Goal: Download file/media: Obtain a digital file from the website

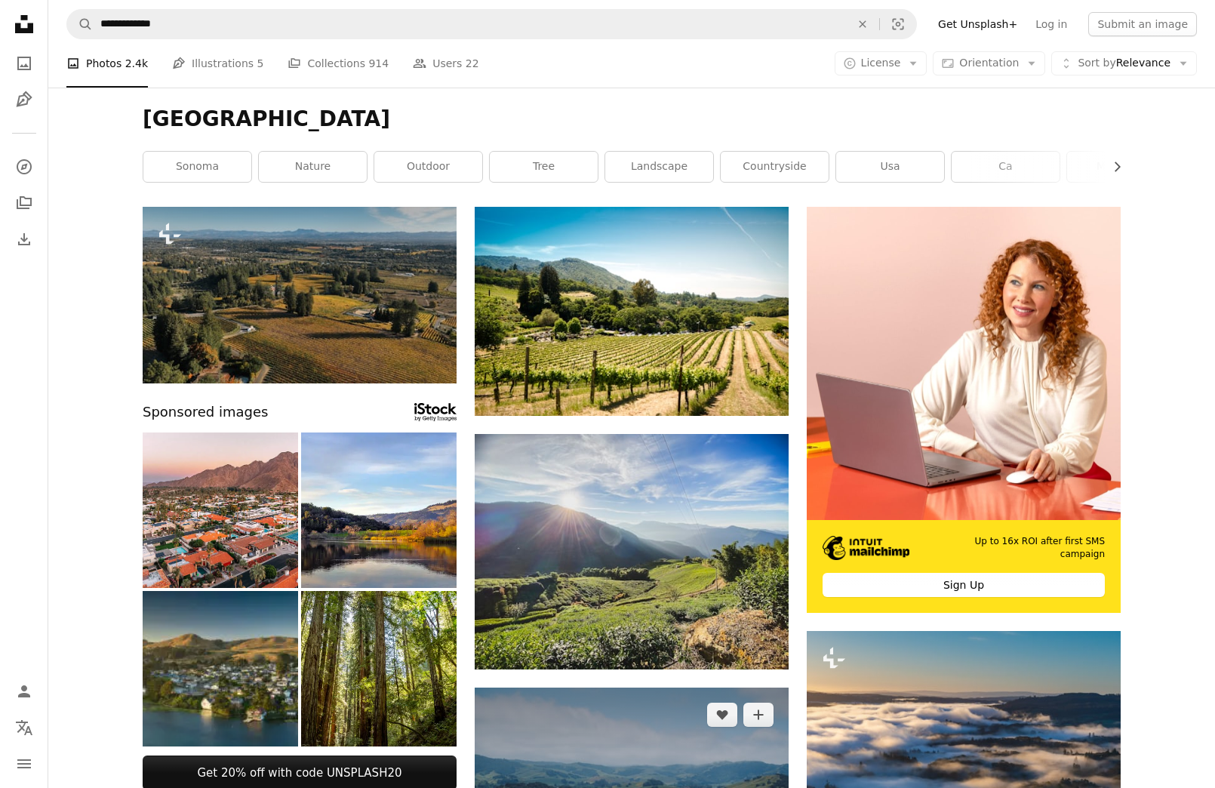
scroll to position [406, 0]
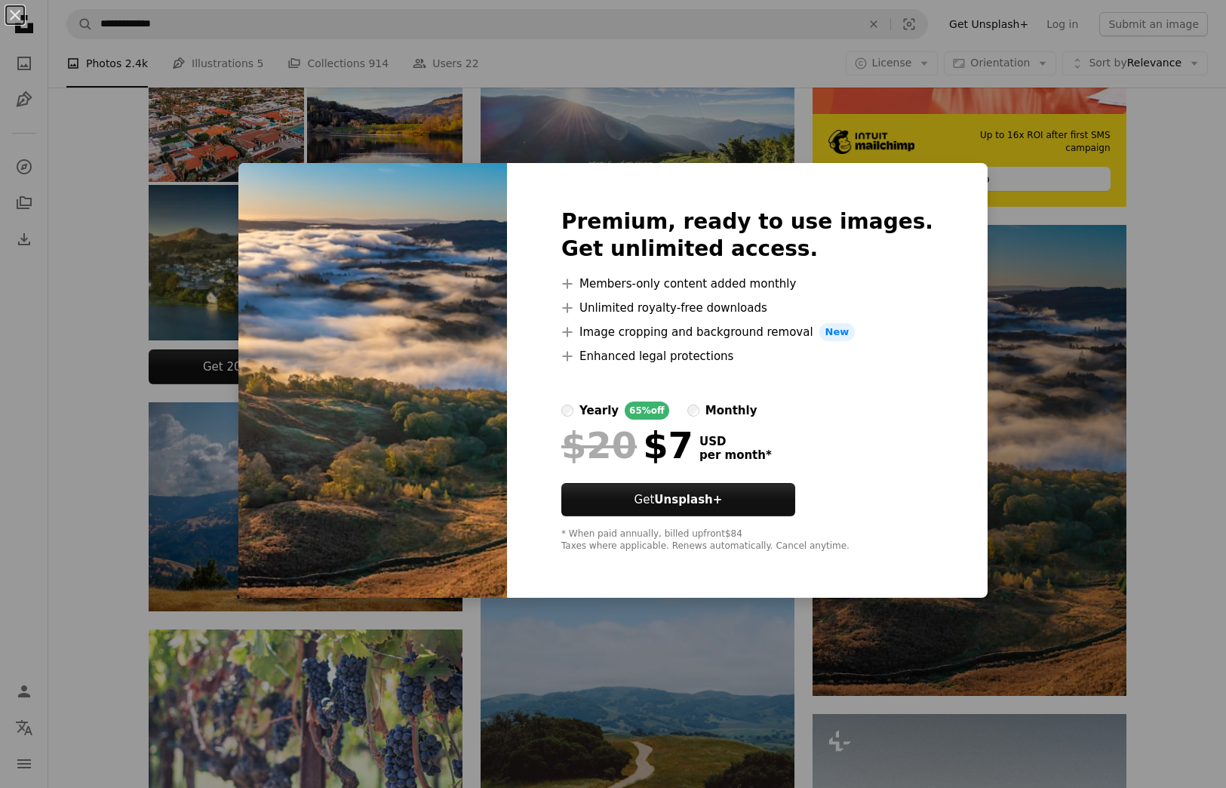
click at [643, 63] on div "An X shape Premium, ready to use images. Get unlimited access. A plus sign Memb…" at bounding box center [613, 394] width 1226 height 788
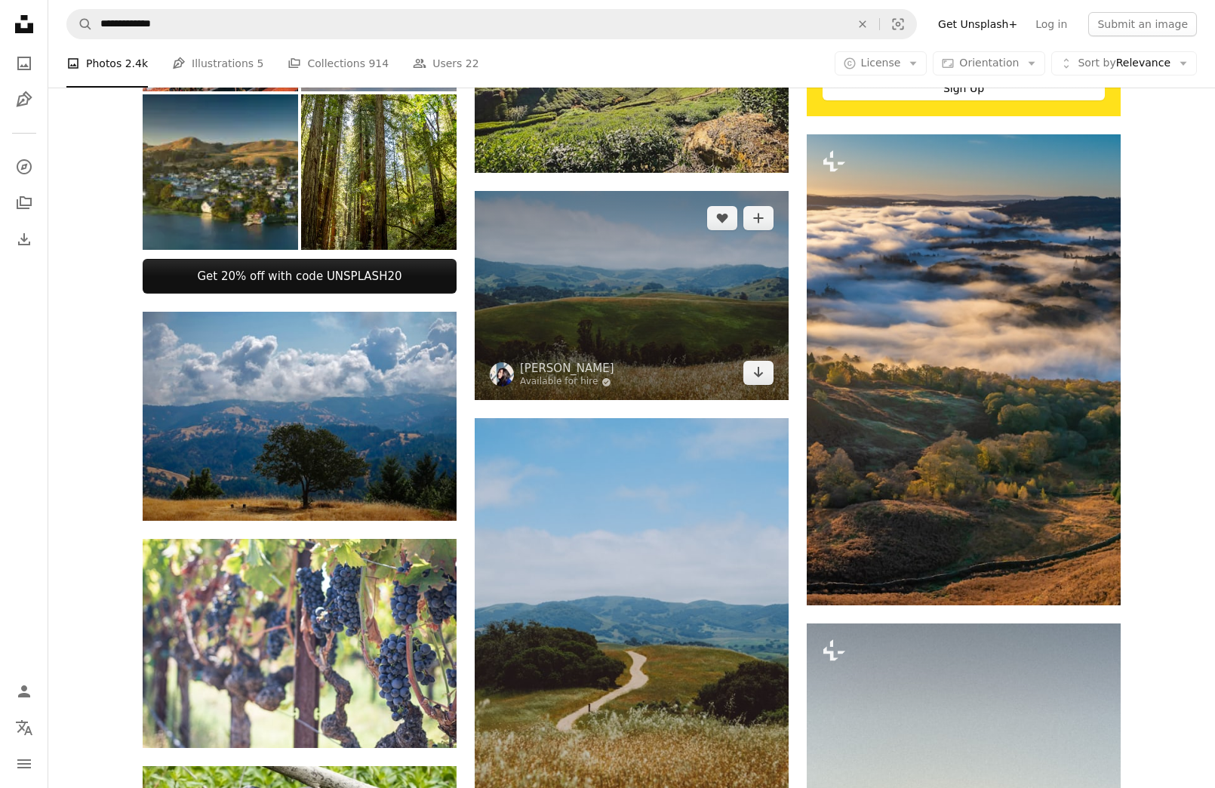
scroll to position [511, 0]
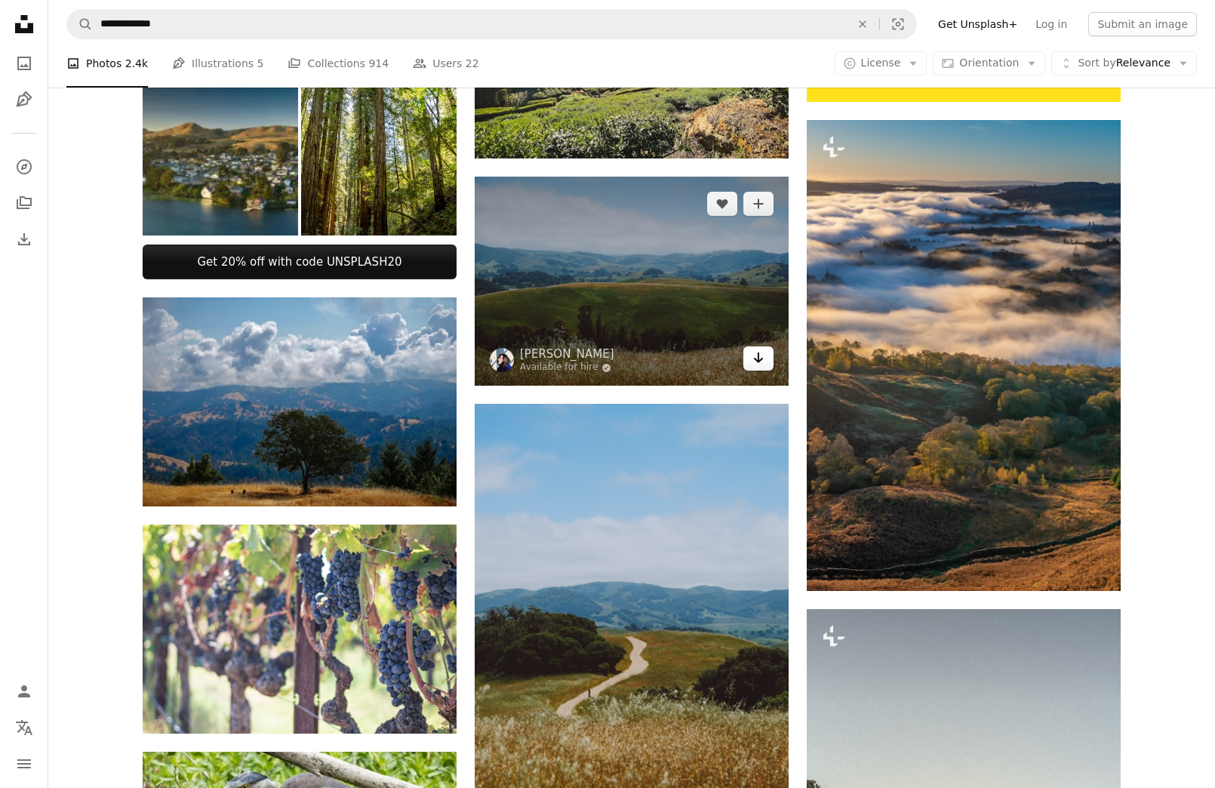
click at [756, 358] on icon "Download" at bounding box center [759, 357] width 10 height 11
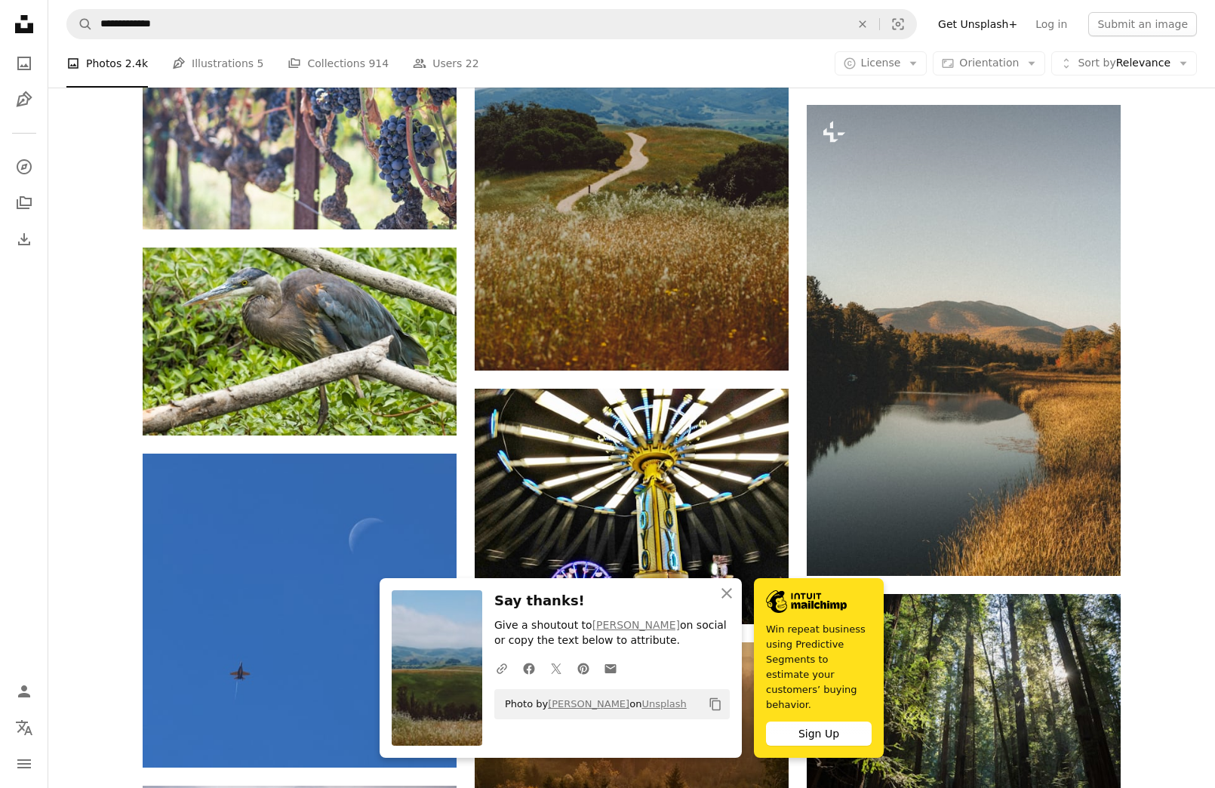
scroll to position [1060, 0]
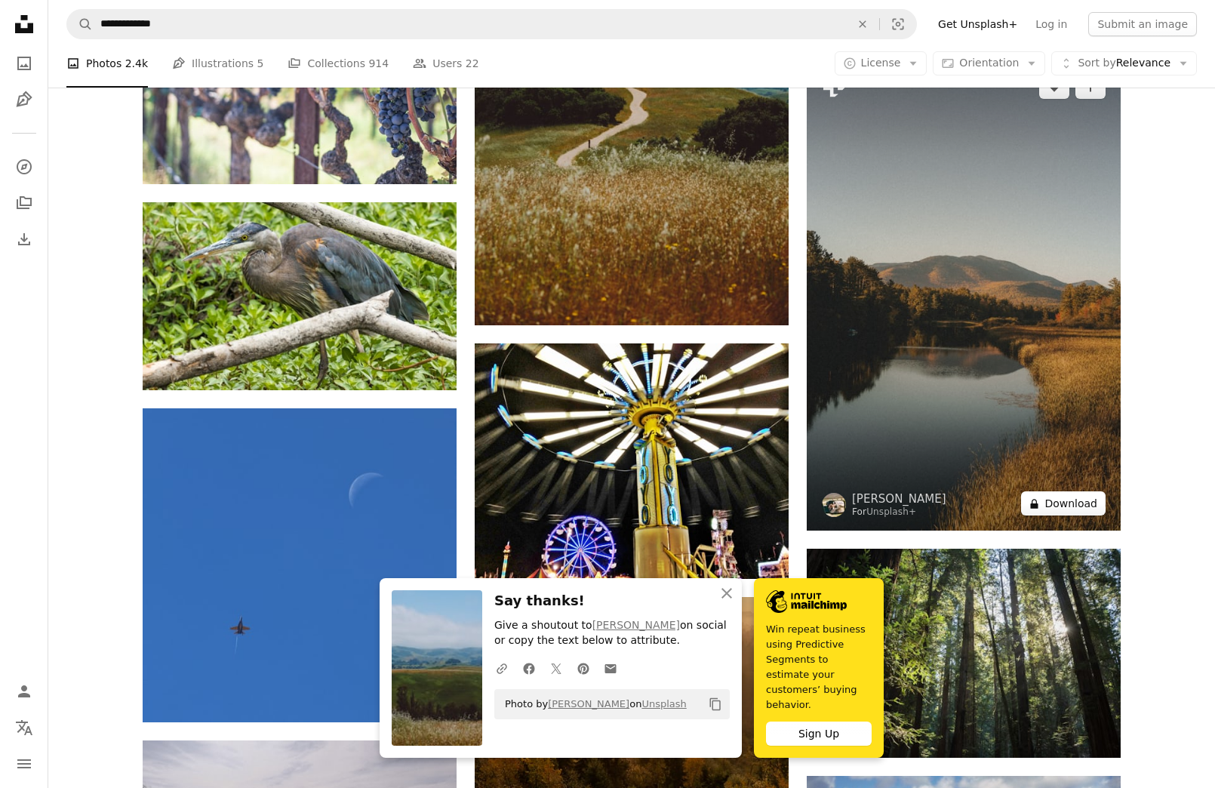
click at [1052, 500] on button "A lock Download" at bounding box center [1063, 503] width 85 height 24
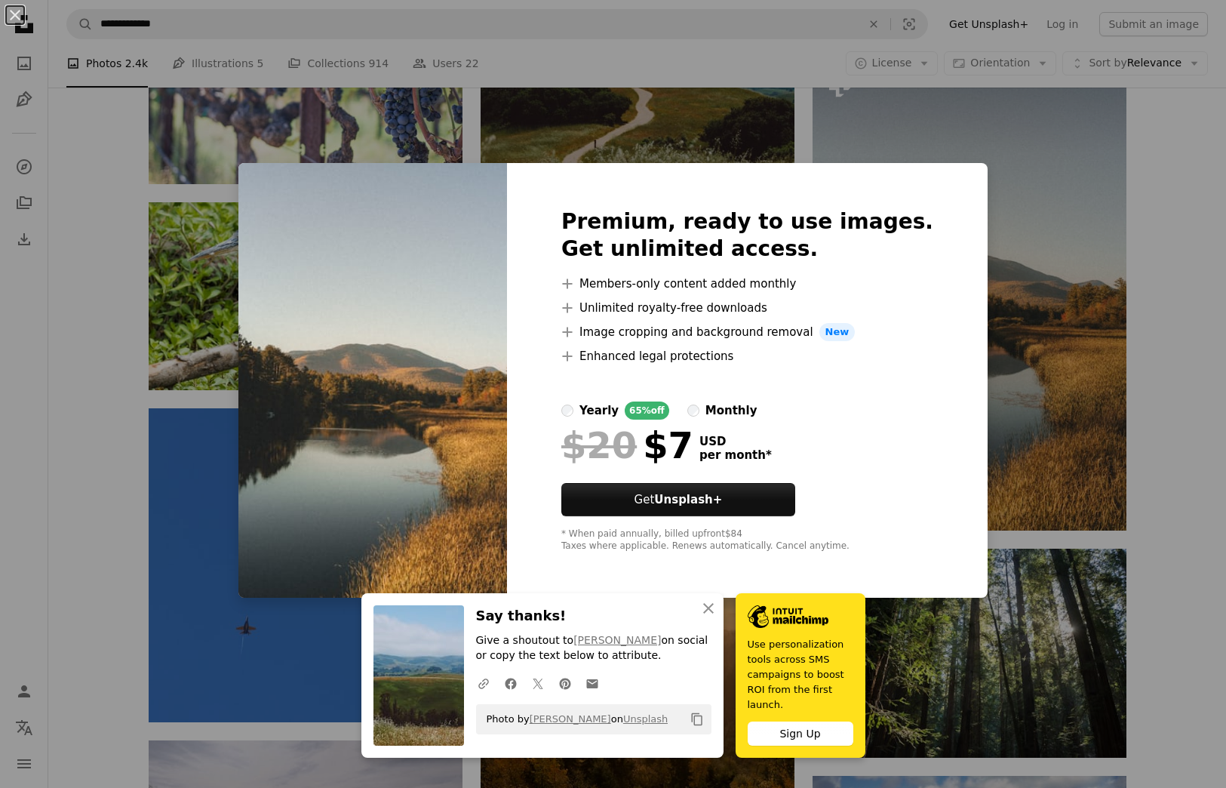
click at [1143, 466] on div "An X shape Premium, ready to use images. Get unlimited access. A plus sign Memb…" at bounding box center [613, 394] width 1226 height 788
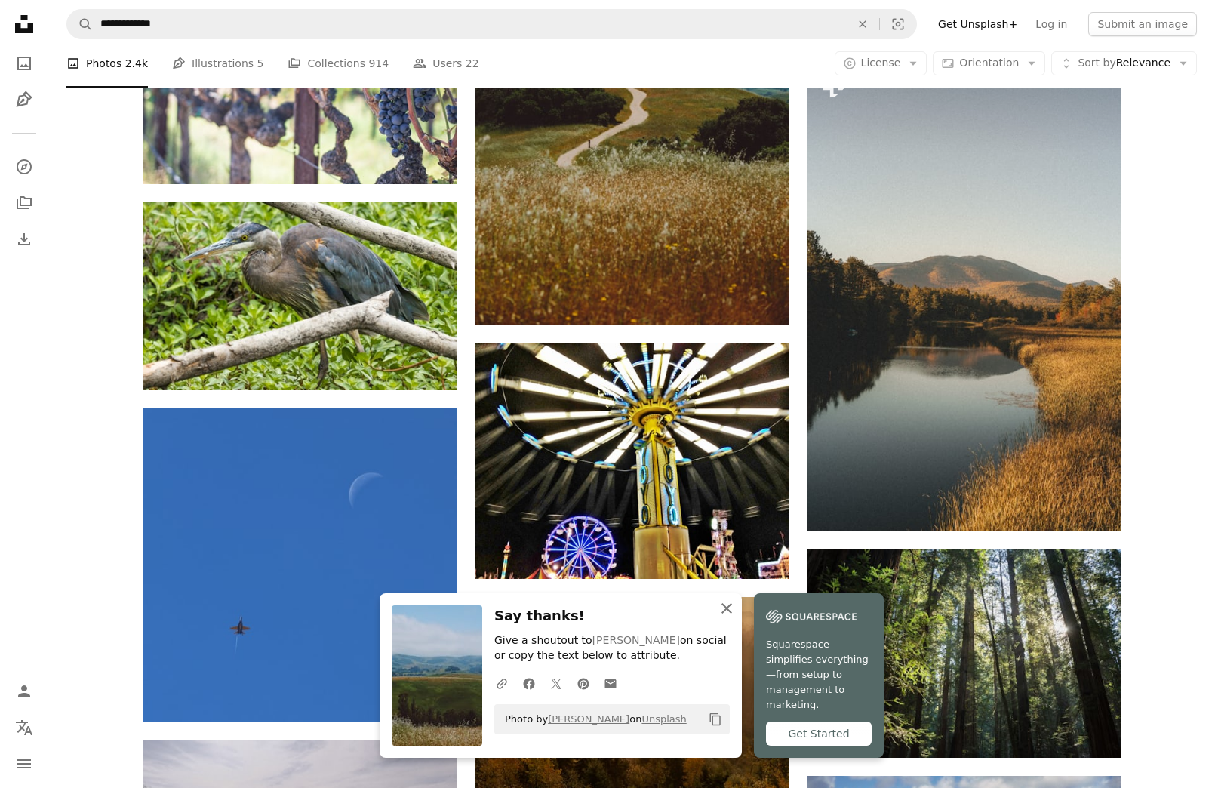
click at [727, 616] on icon "An X shape" at bounding box center [727, 608] width 18 height 18
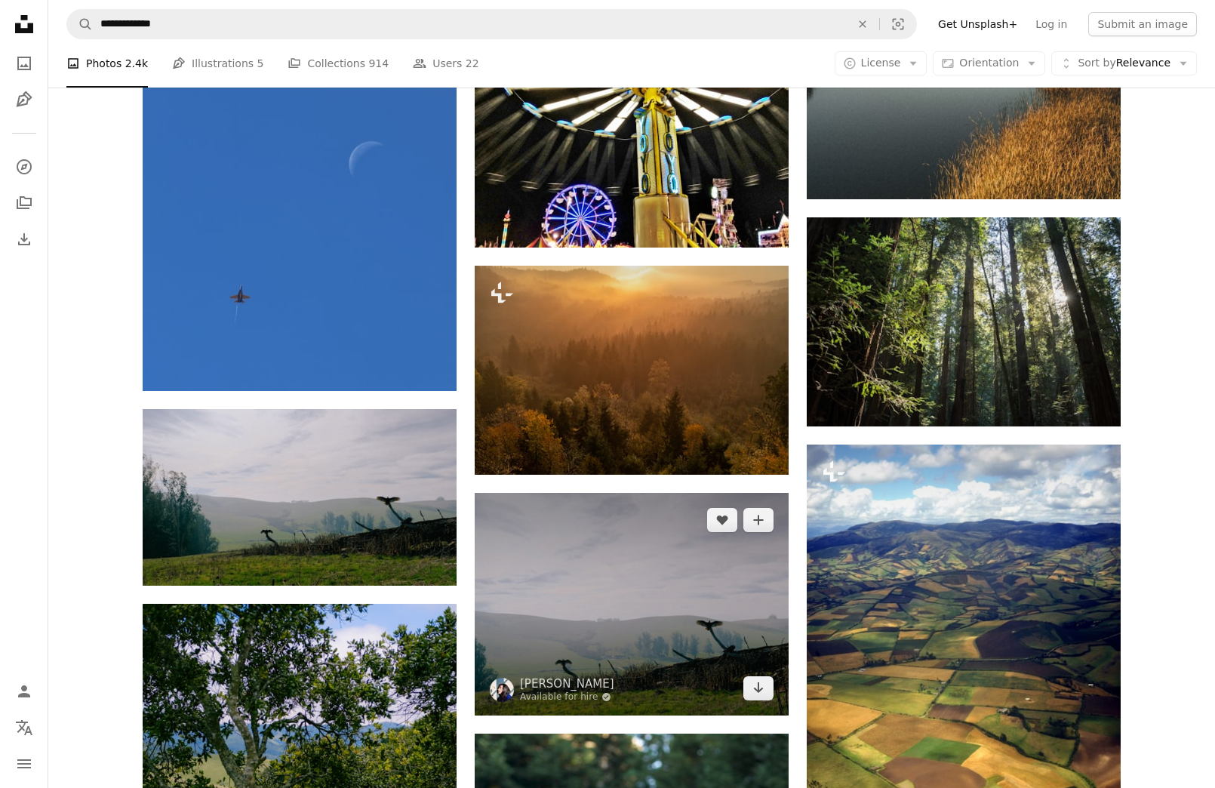
scroll to position [1394, 0]
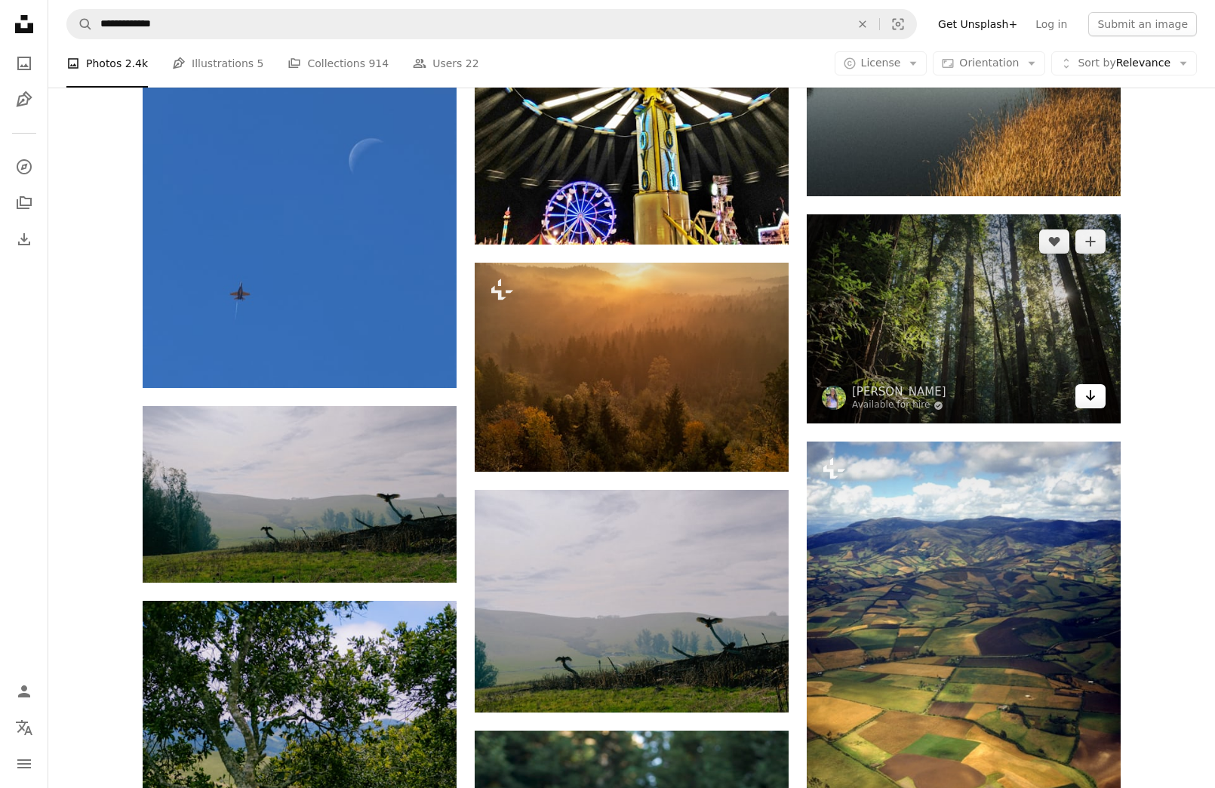
click at [1087, 395] on icon "Download" at bounding box center [1091, 395] width 10 height 11
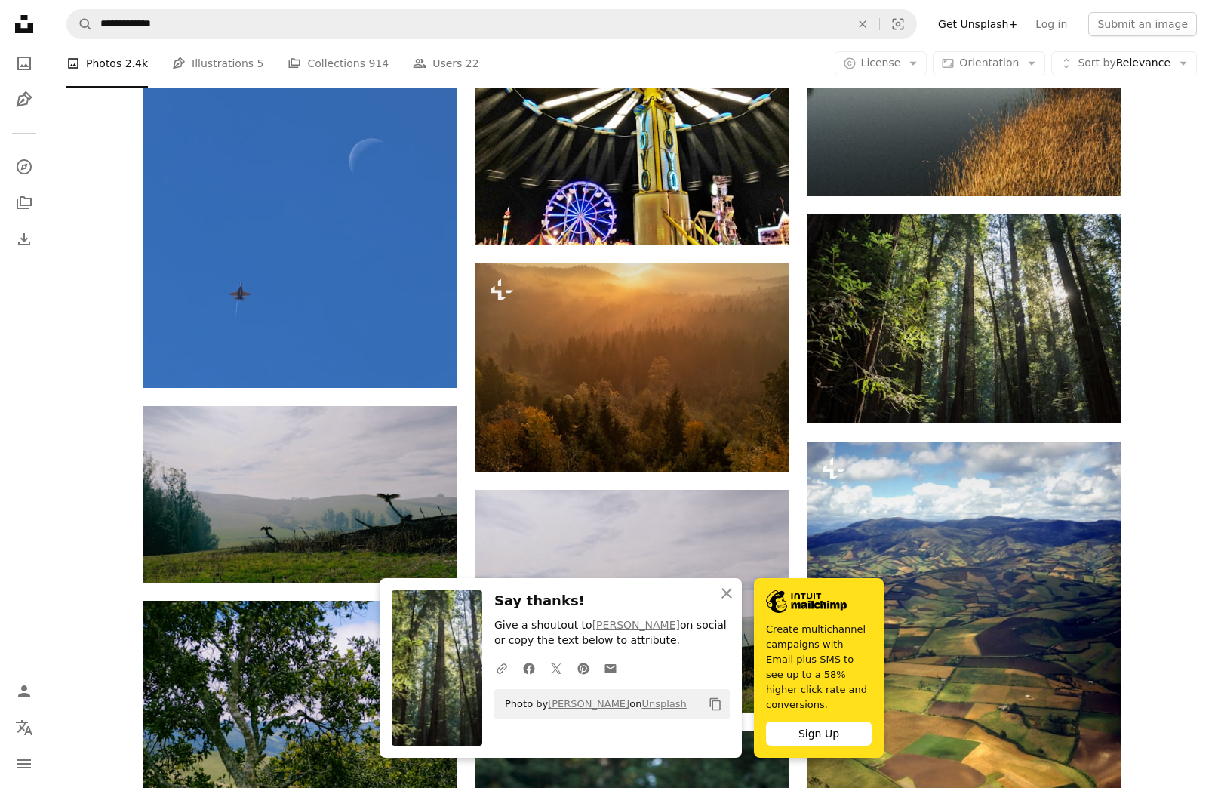
click at [107, 469] on div "Plus sign for Unsplash+ A heart A plus sign [PERSON_NAME] For Unsplash+ A lock …" at bounding box center [631, 6] width 1167 height 2389
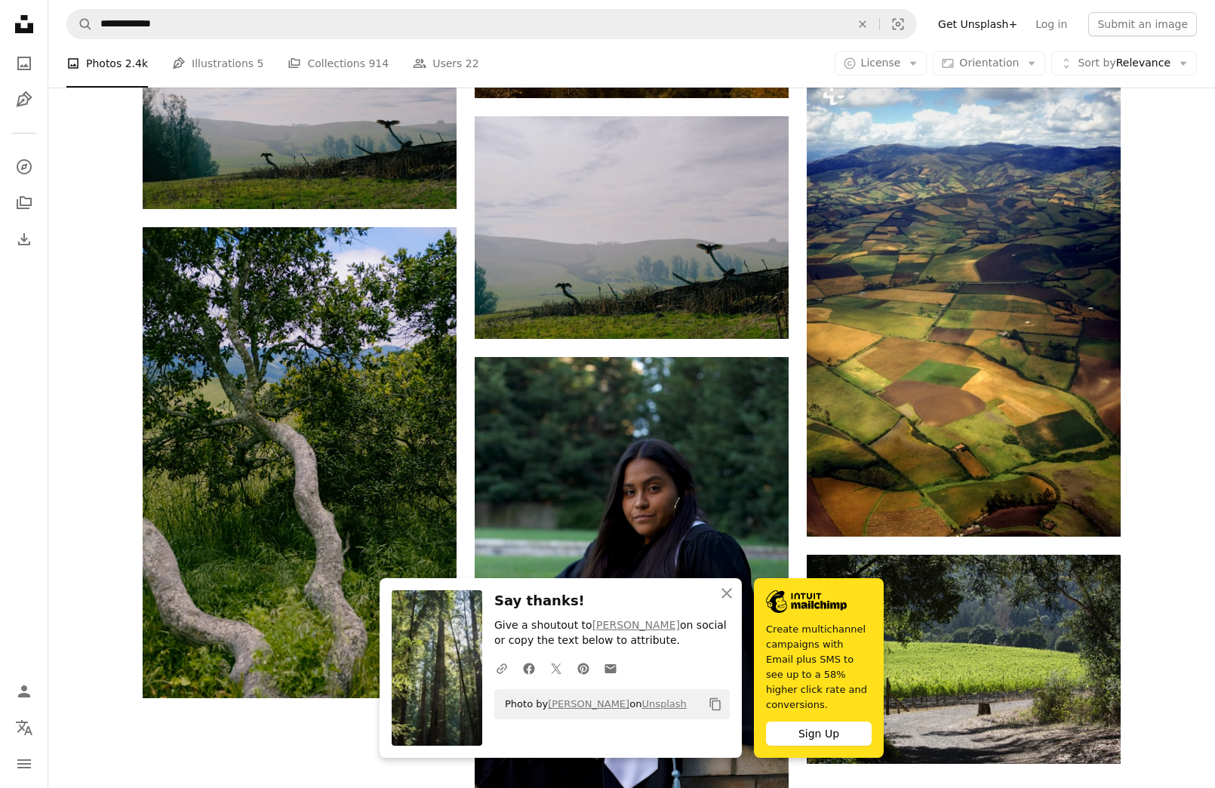
scroll to position [1776, 0]
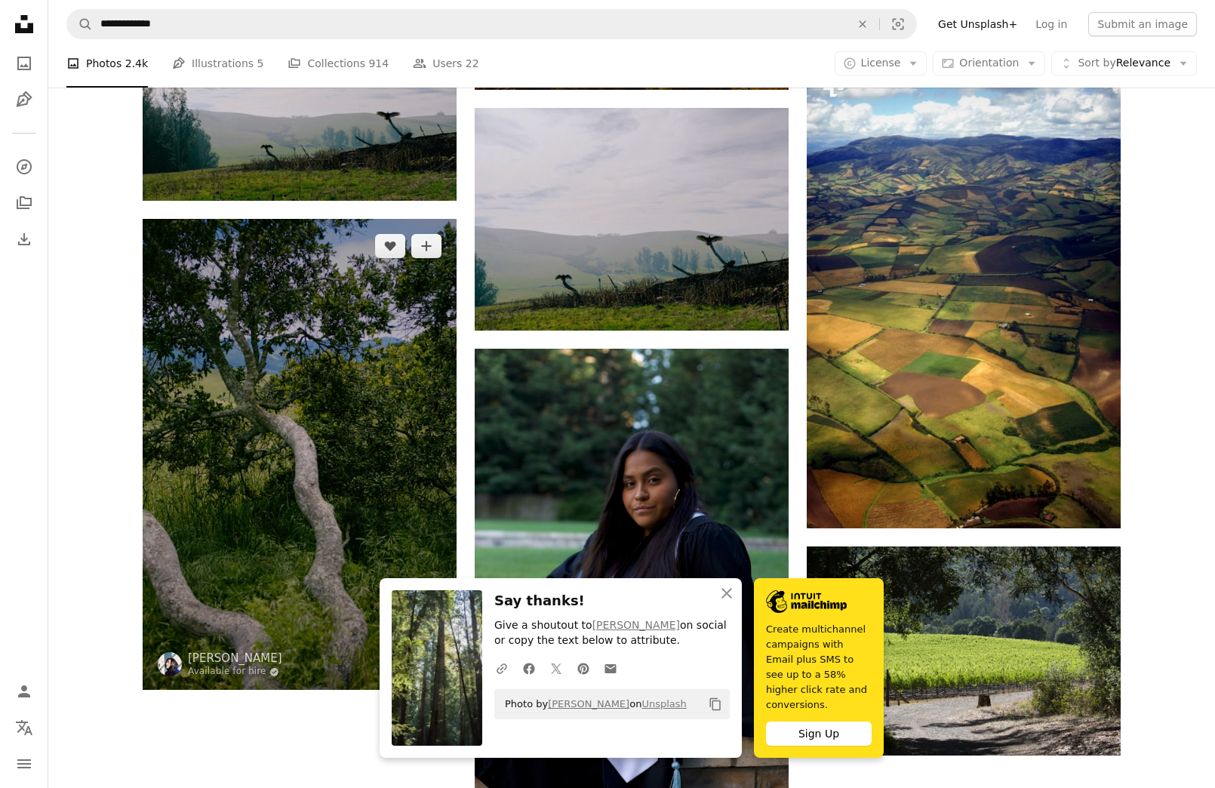
click at [354, 388] on img at bounding box center [300, 454] width 314 height 471
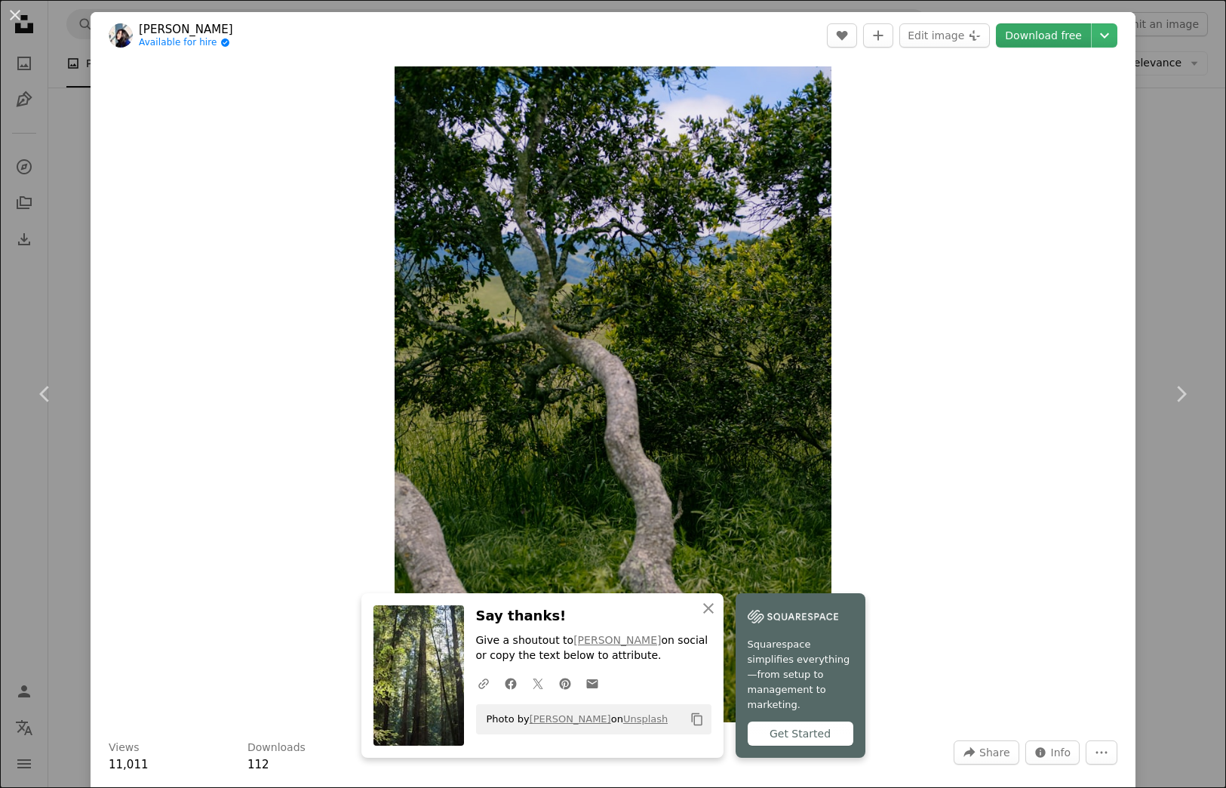
click at [1019, 36] on link "Download free" at bounding box center [1043, 35] width 95 height 24
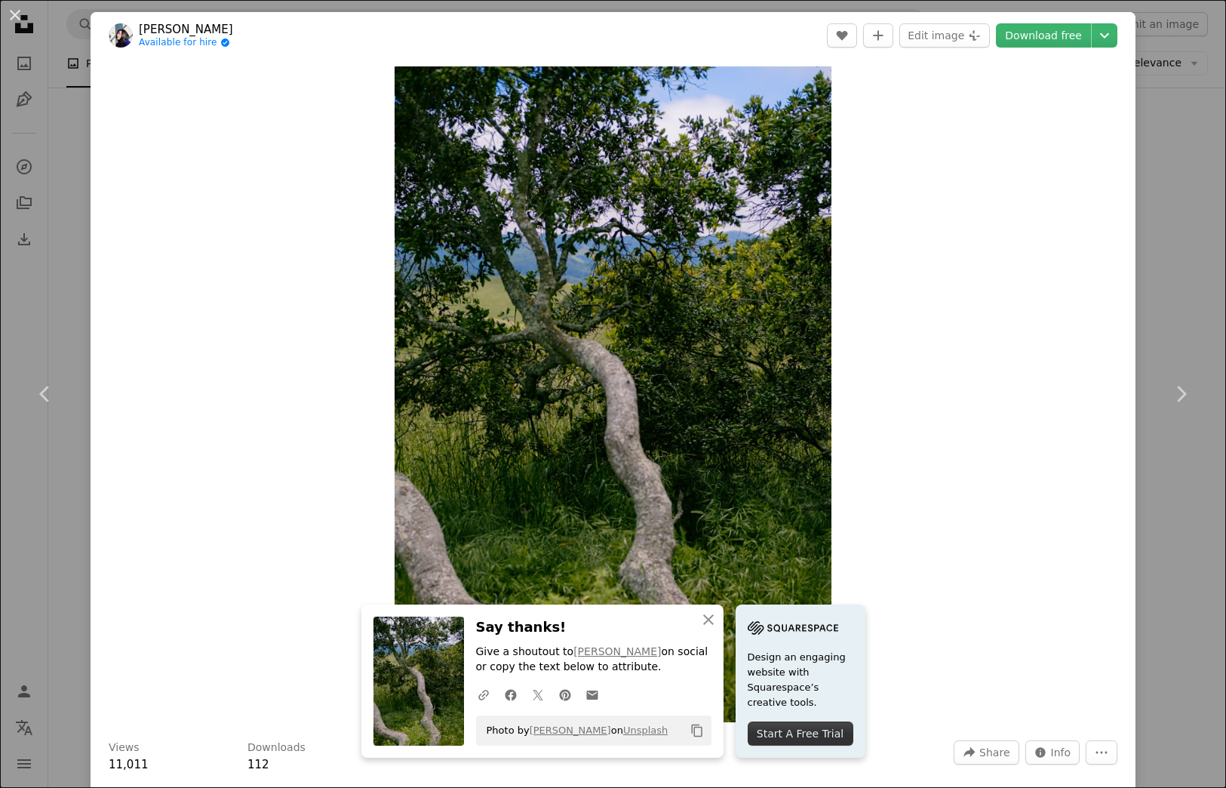
click at [1188, 158] on div "An X shape Chevron left Chevron right [PERSON_NAME] Available for hire A checkm…" at bounding box center [613, 394] width 1226 height 788
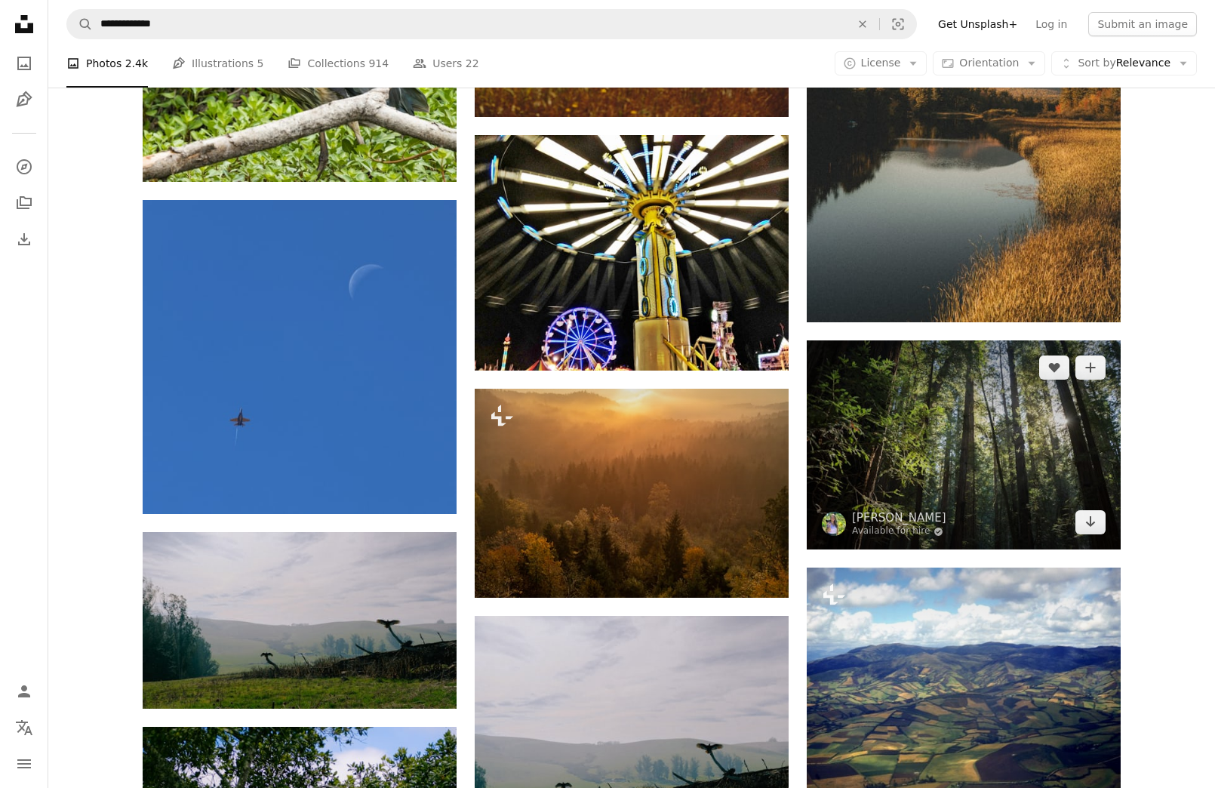
scroll to position [1272, 0]
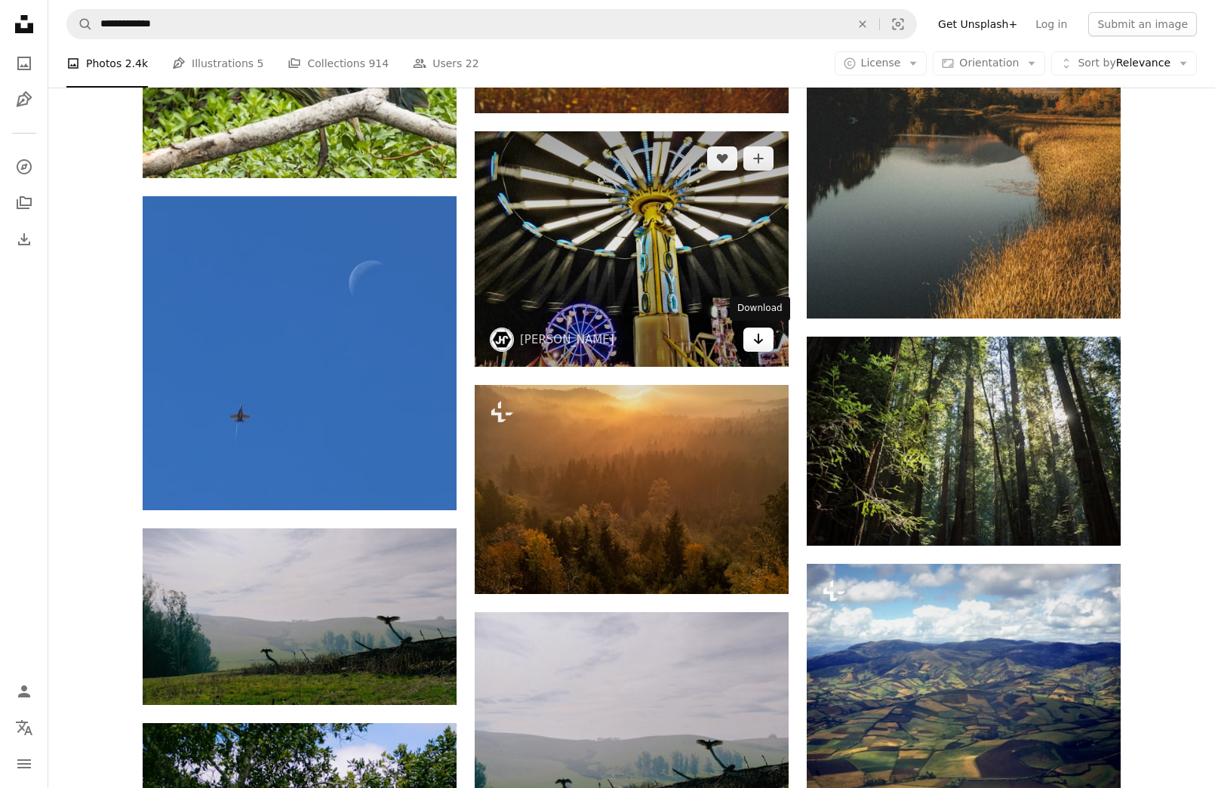
click at [760, 336] on icon "Arrow pointing down" at bounding box center [758, 339] width 12 height 18
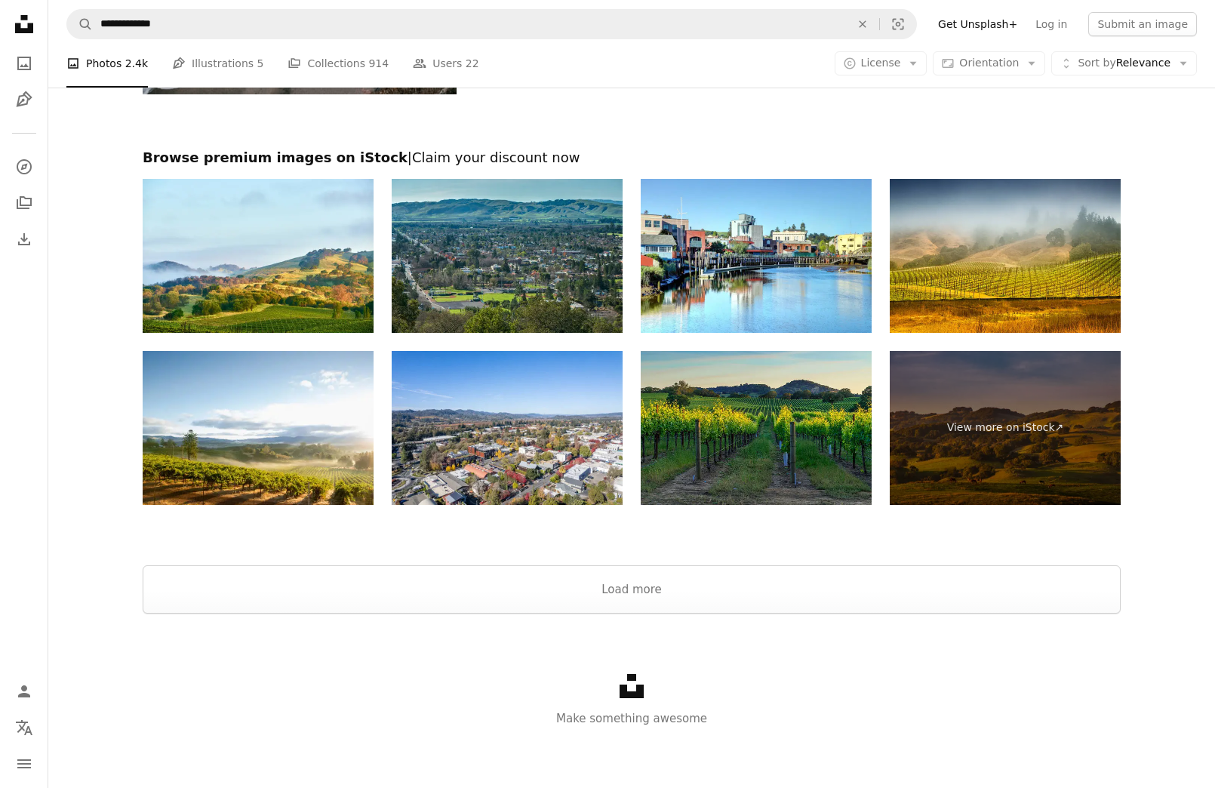
scroll to position [5194, 0]
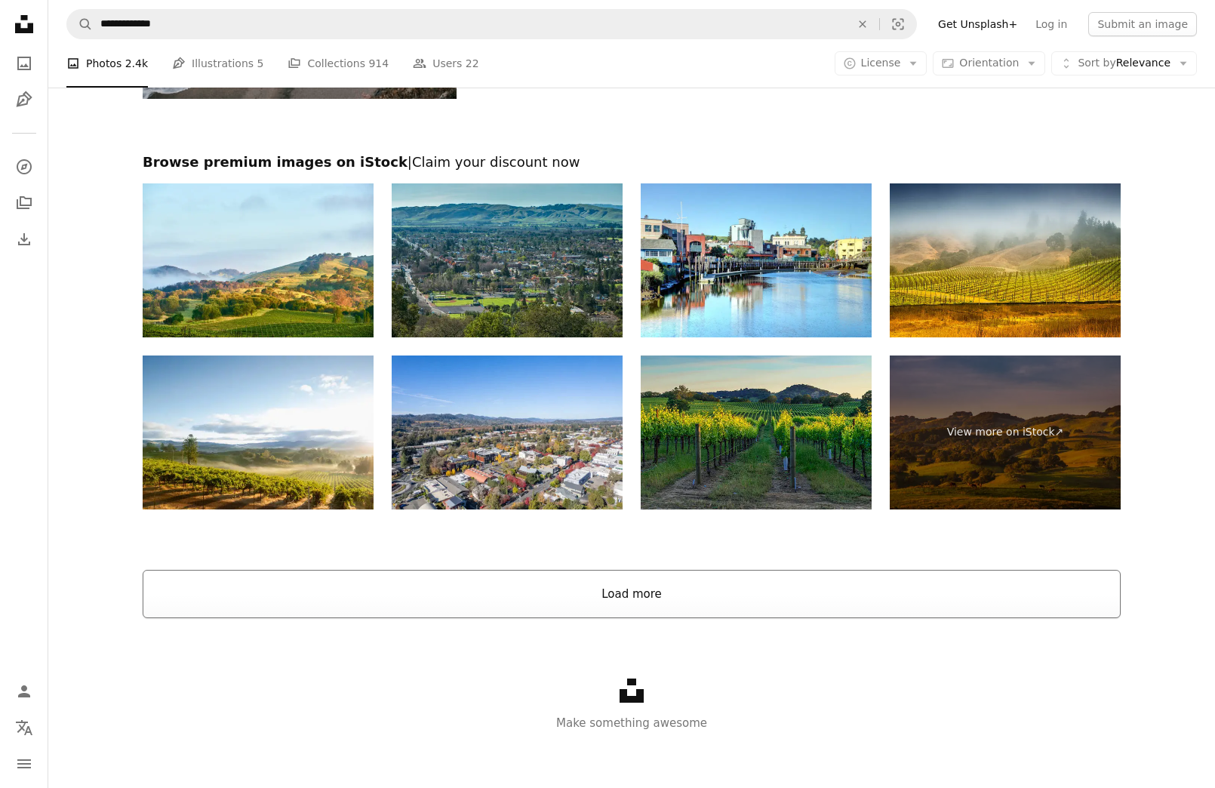
click at [630, 585] on button "Load more" at bounding box center [632, 594] width 978 height 48
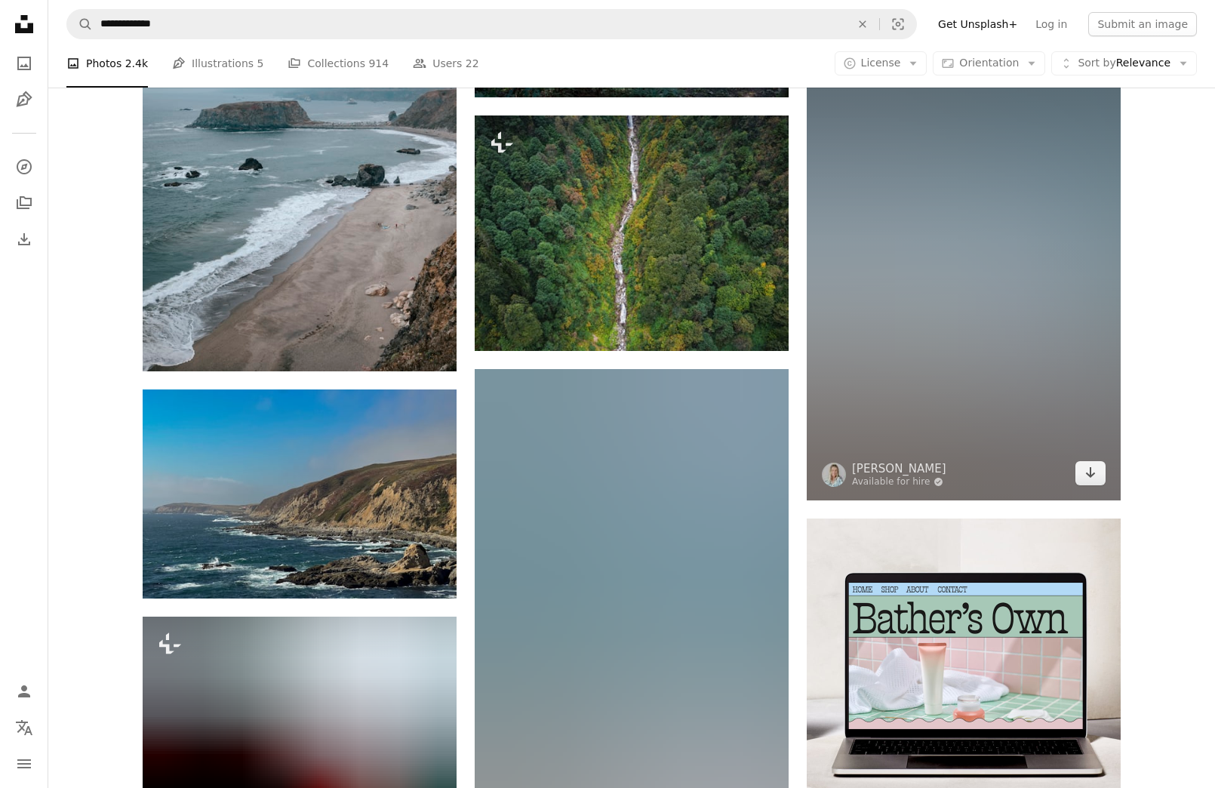
scroll to position [4924, 0]
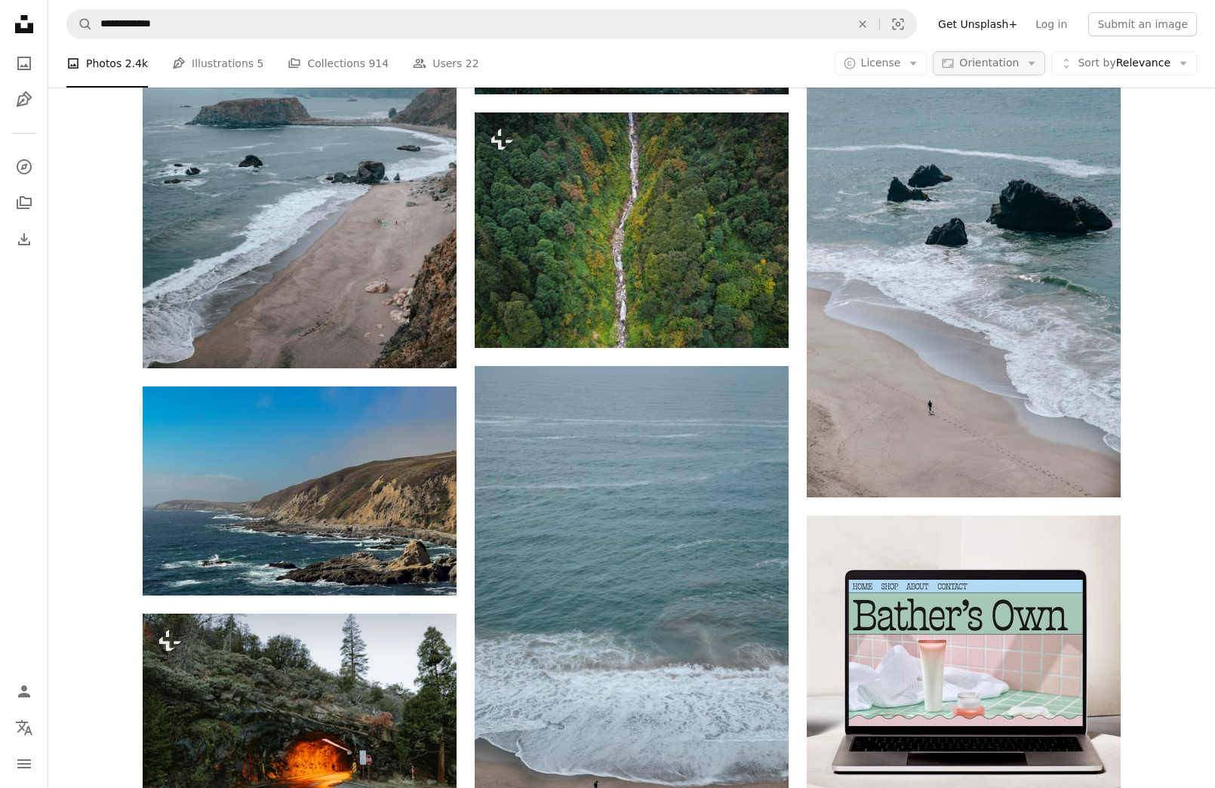
click at [1033, 62] on icon "Arrow down" at bounding box center [1032, 64] width 14 height 14
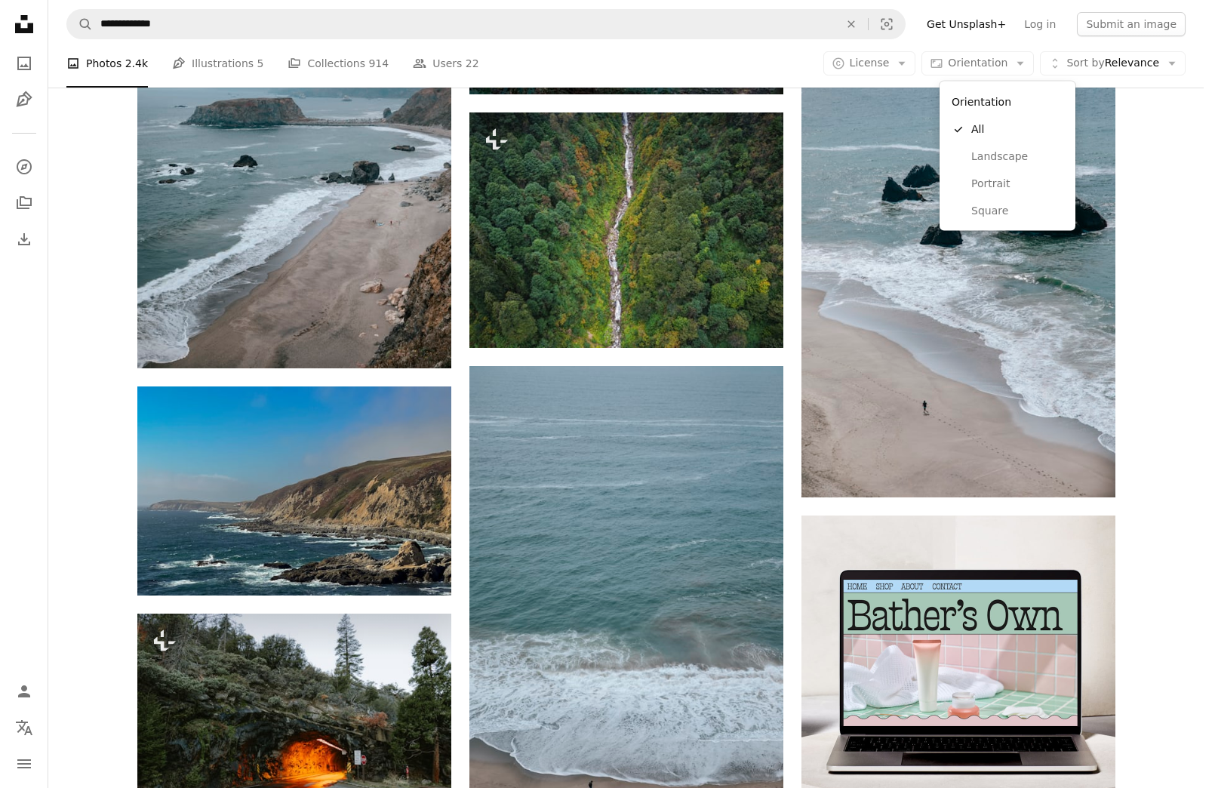
click at [623, 48] on body "**********" at bounding box center [602, 394] width 1204 height 788
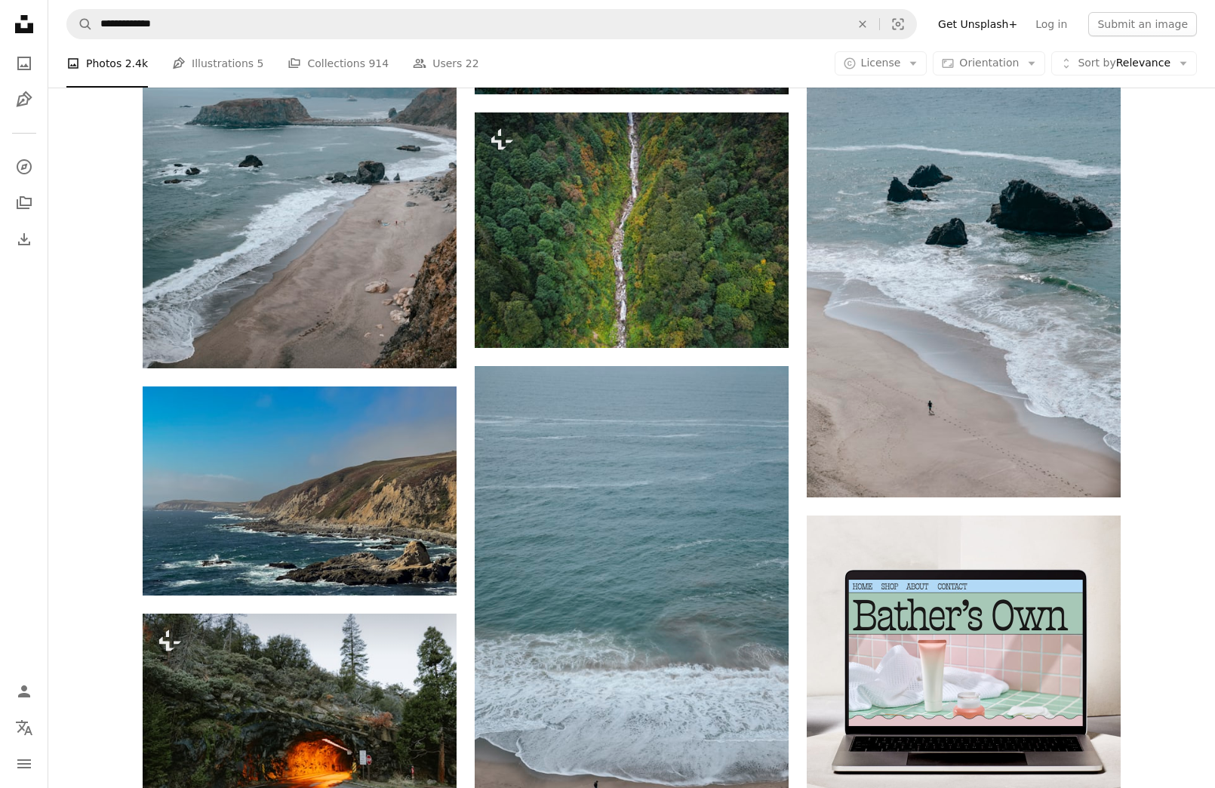
scroll to position [12447, 0]
click at [1152, 60] on span "Sort by Relevance" at bounding box center [1124, 63] width 93 height 15
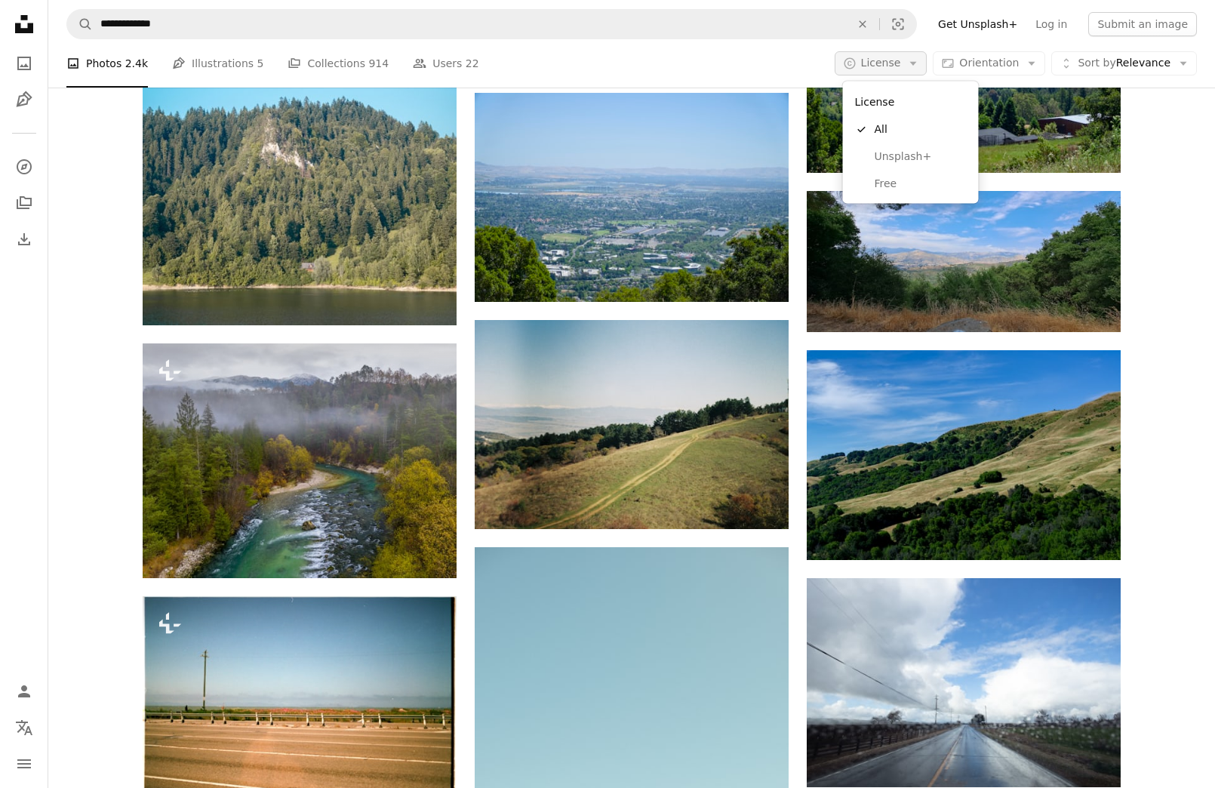
click at [875, 57] on span "License" at bounding box center [881, 63] width 40 height 12
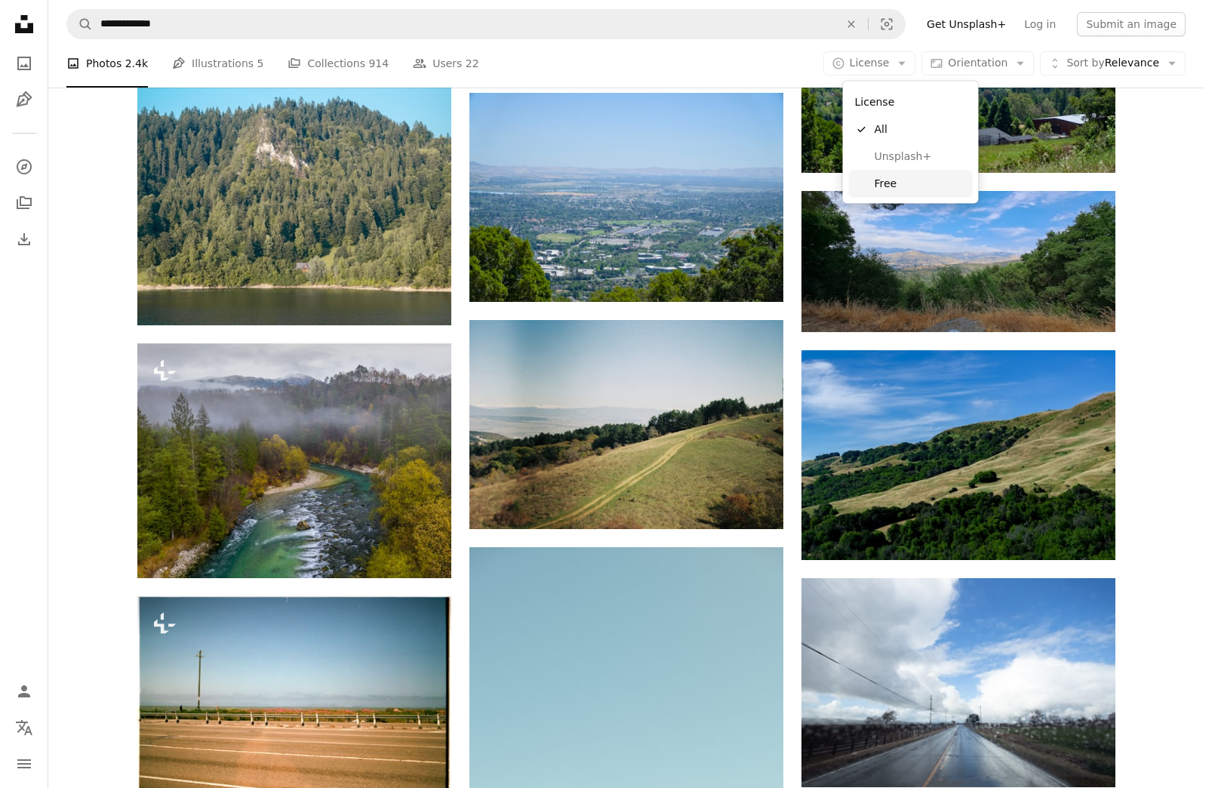
click at [885, 180] on span "Free" at bounding box center [921, 183] width 92 height 15
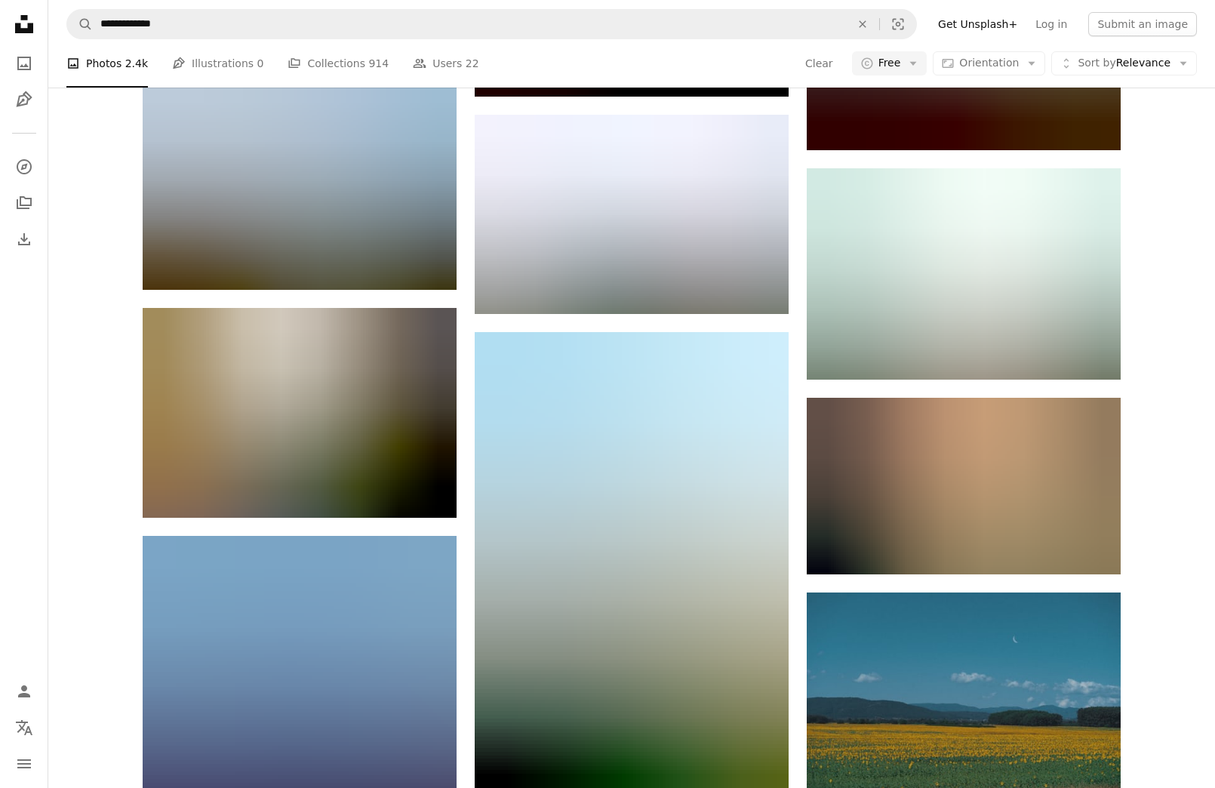
scroll to position [14797, 0]
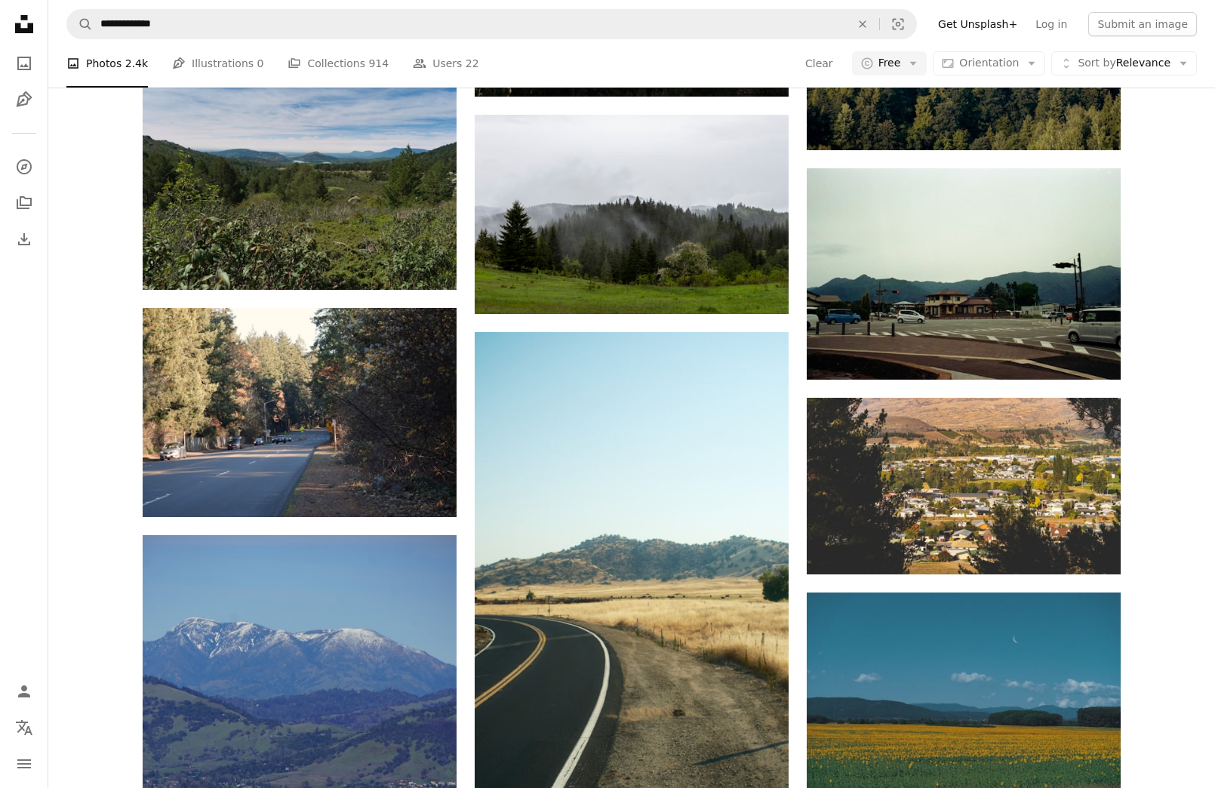
scroll to position [23103, 0]
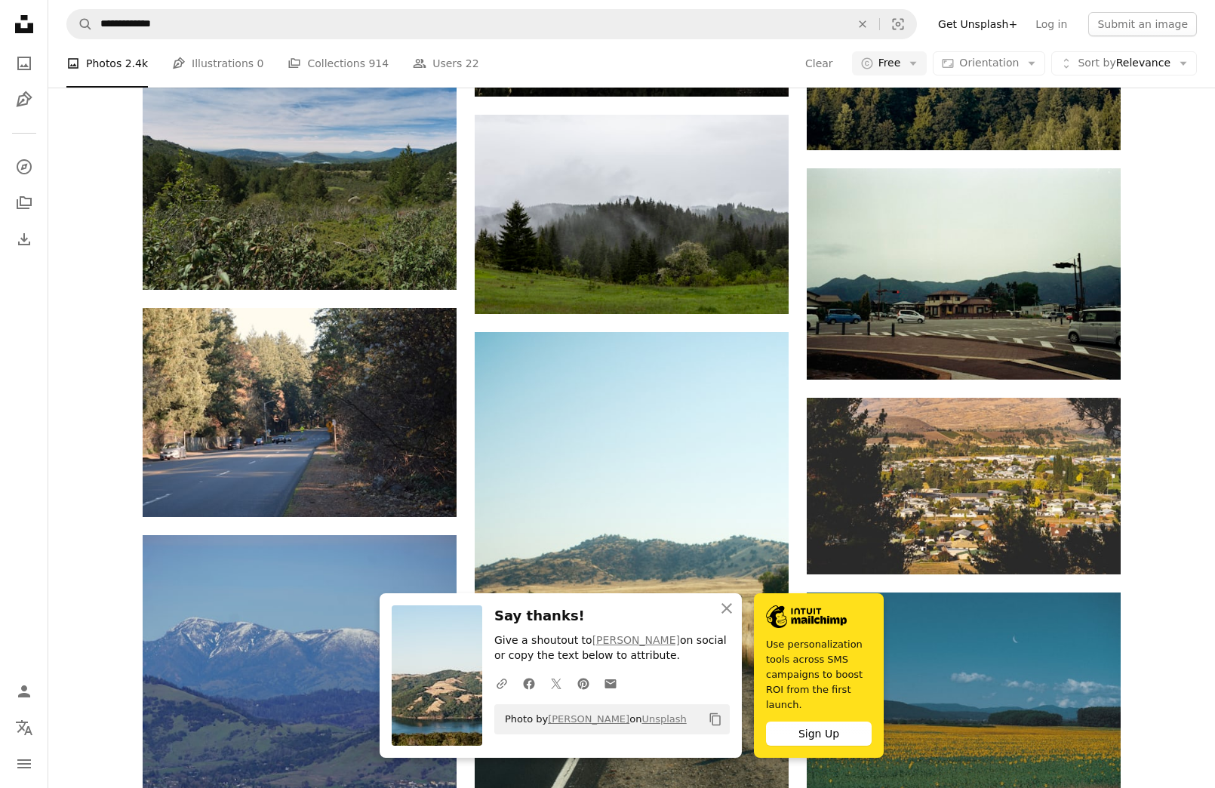
scroll to position [35860, 0]
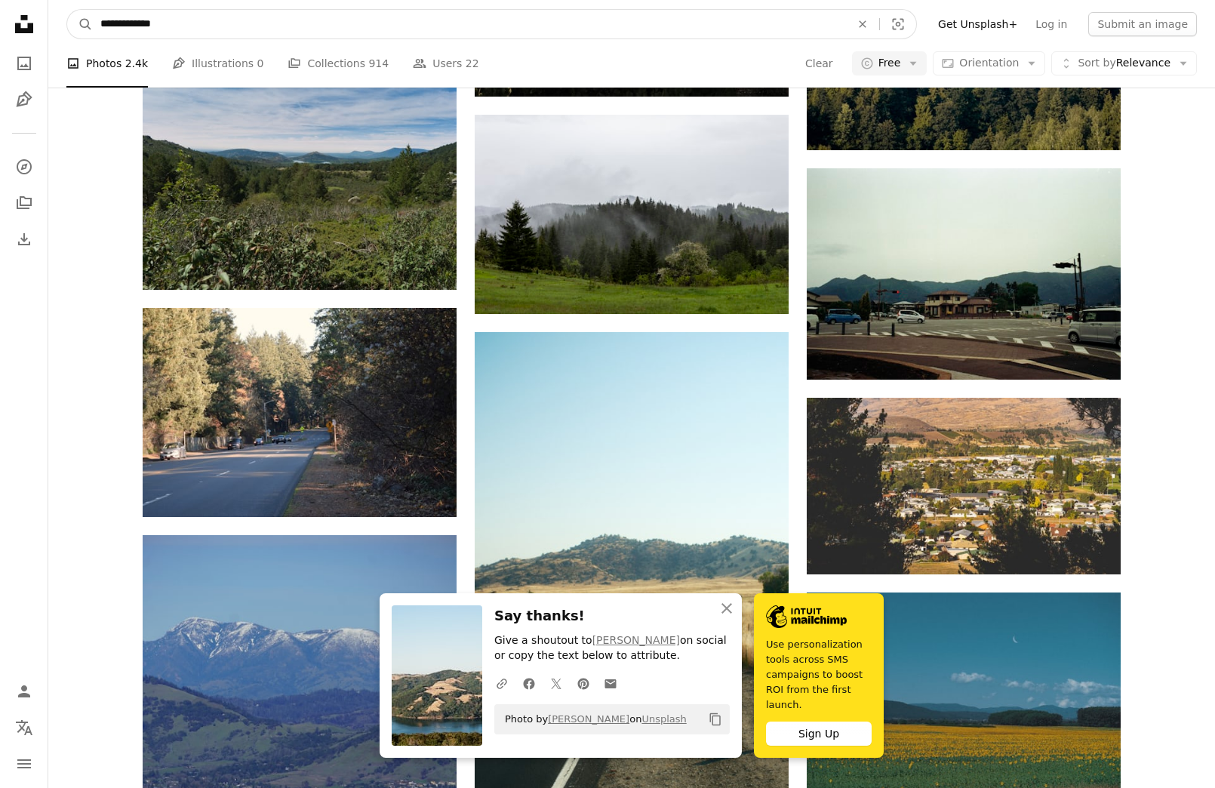
click at [191, 20] on input "**********" at bounding box center [469, 24] width 753 height 29
type input "**********"
click at [80, 24] on button "A magnifying glass" at bounding box center [80, 24] width 26 height 29
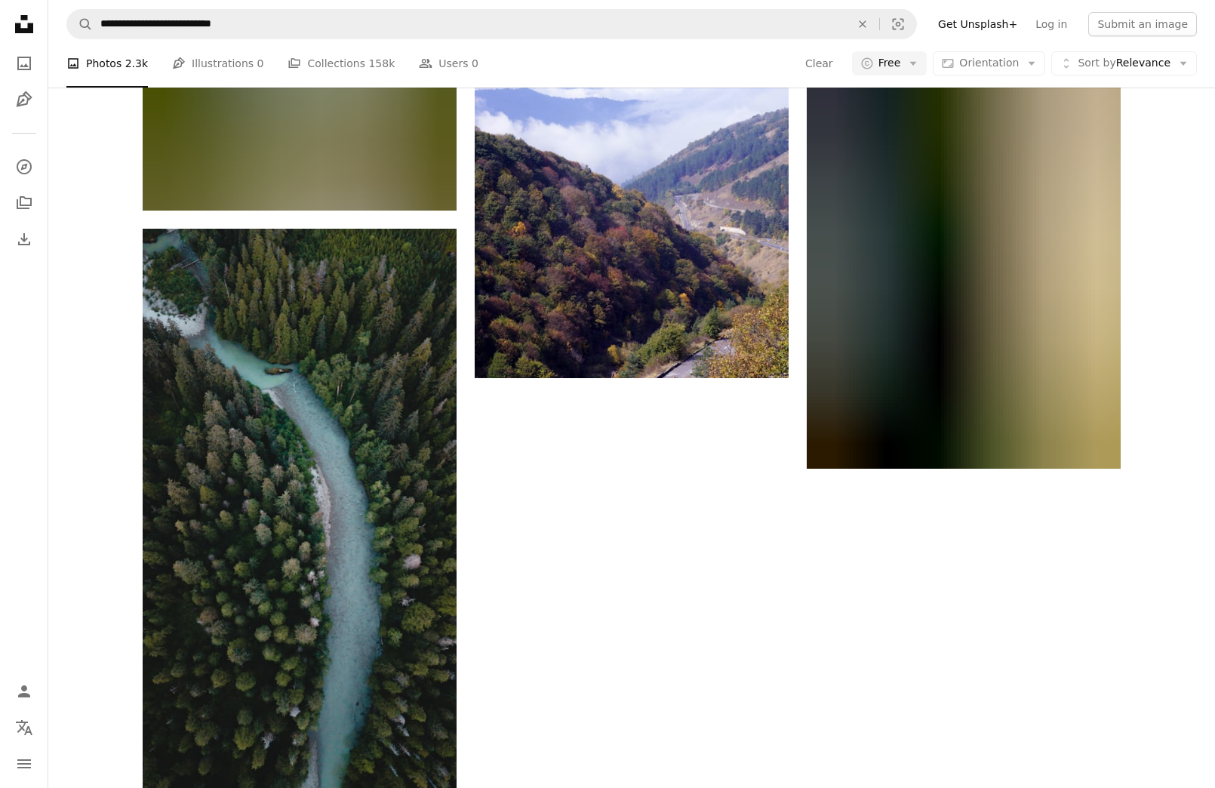
scroll to position [13, 0]
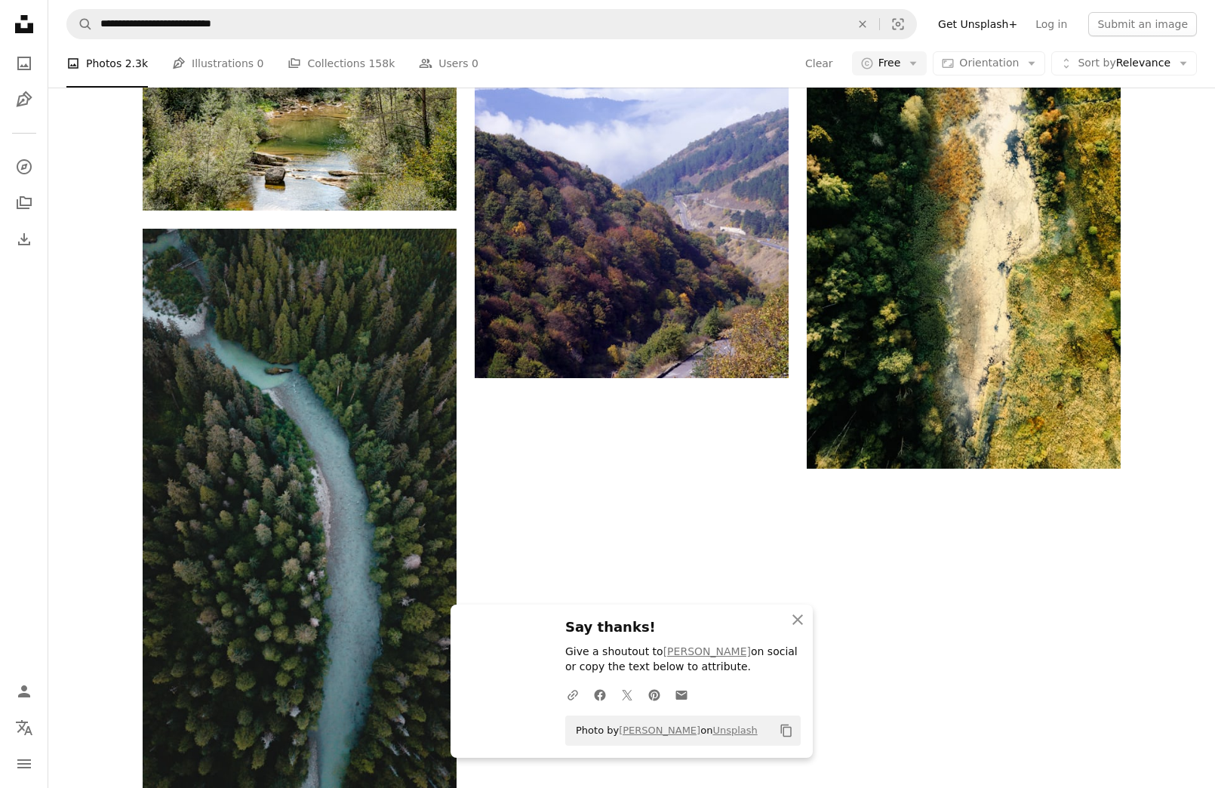
scroll to position [181, 0]
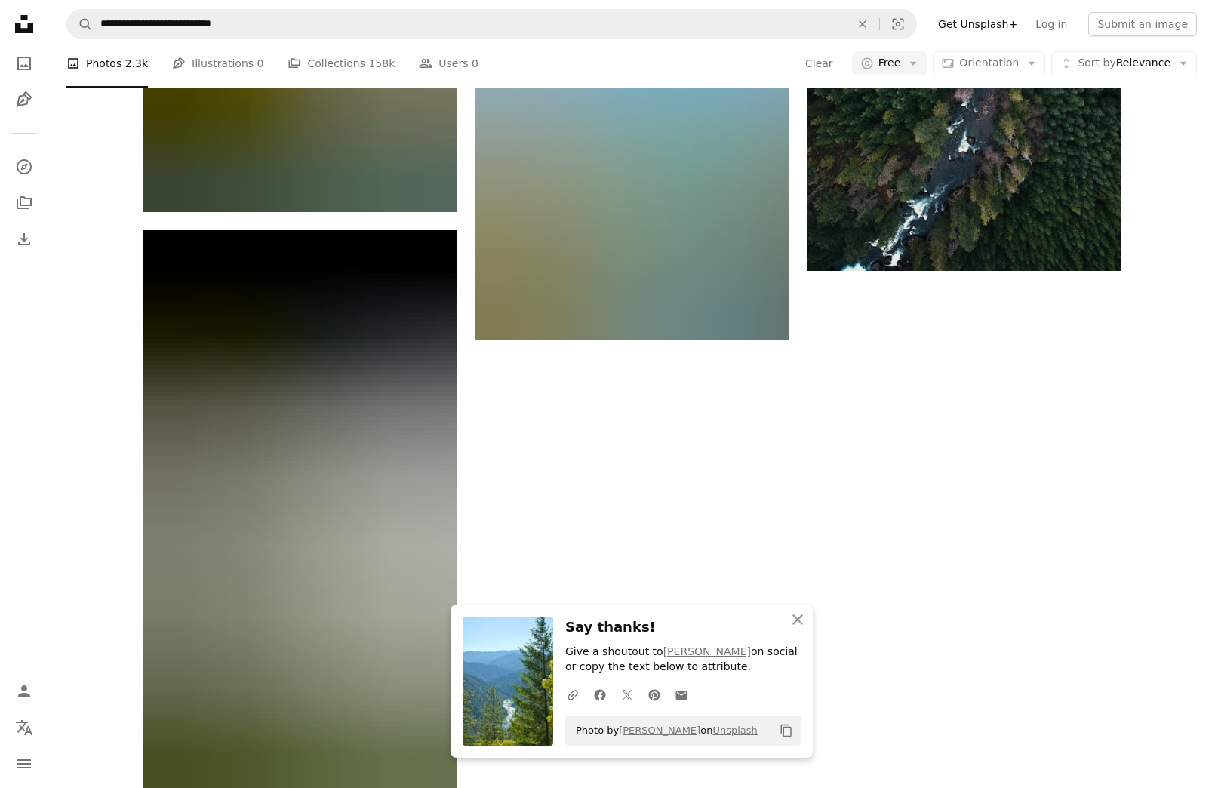
scroll to position [1162, 0]
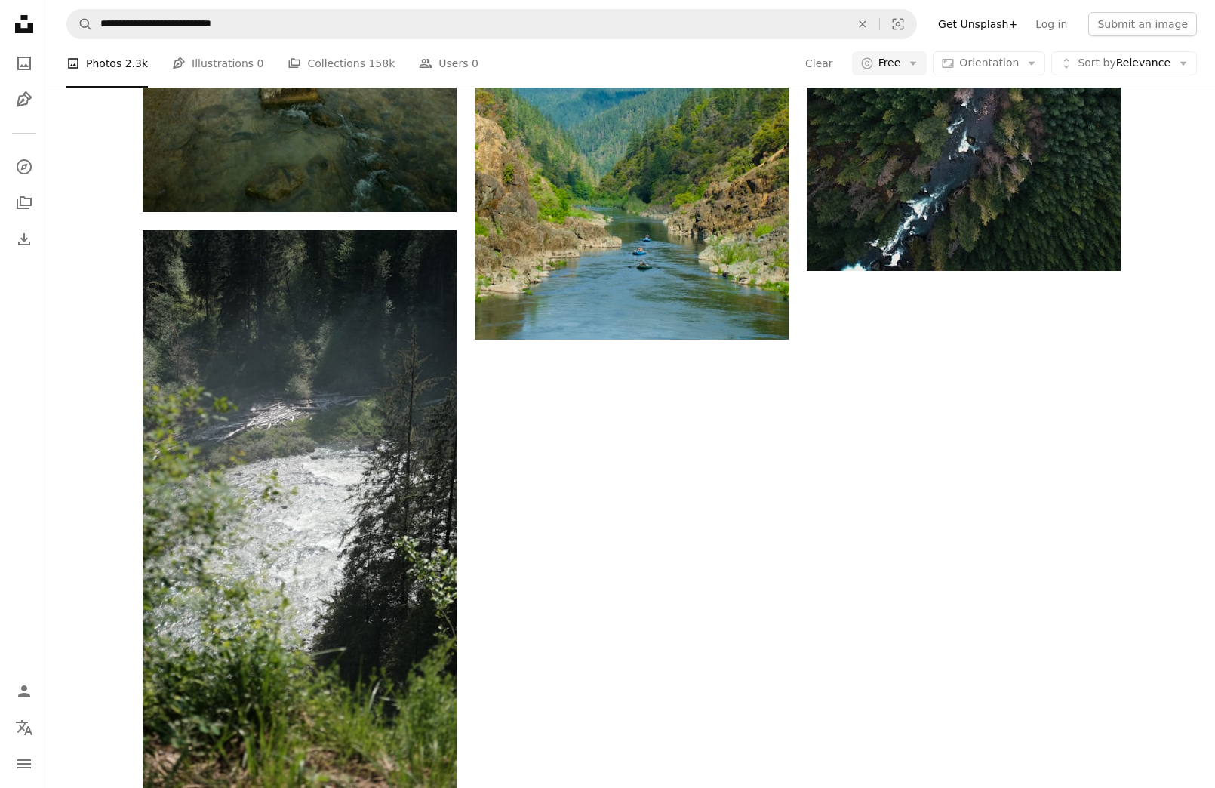
scroll to position [2511, 0]
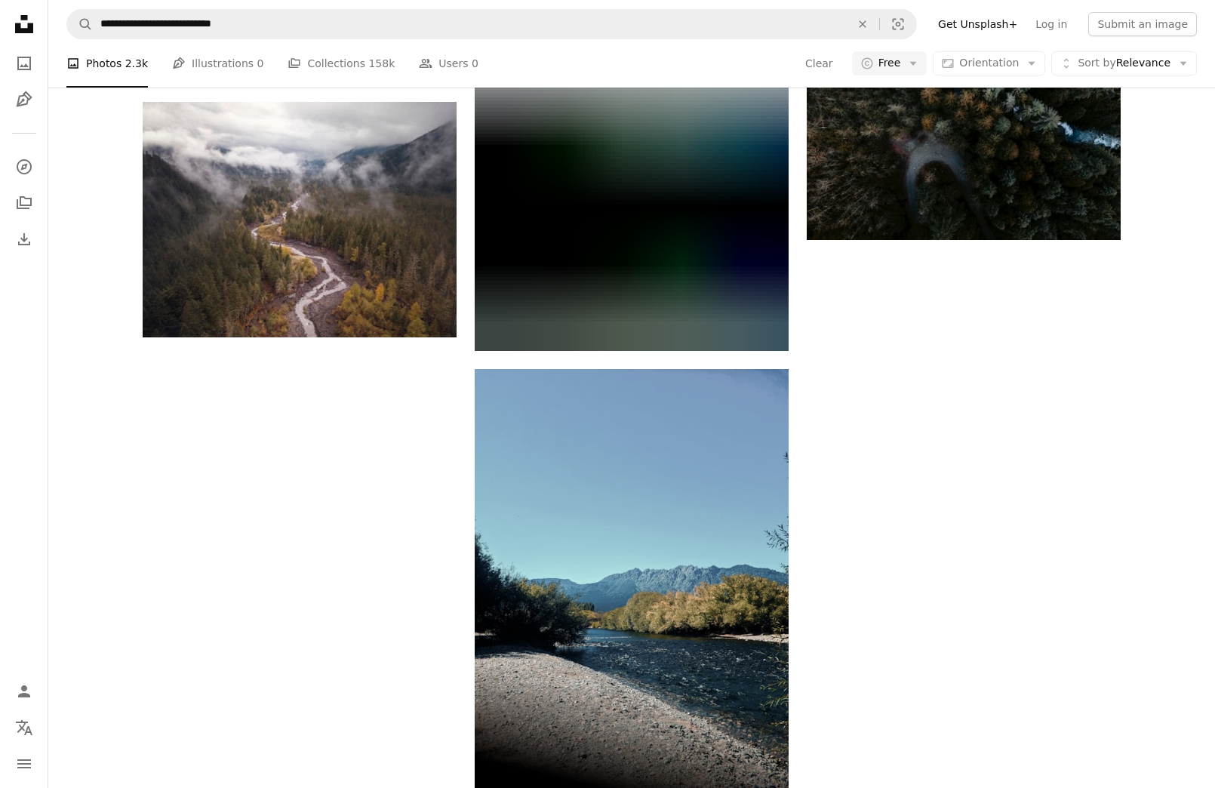
scroll to position [8415, 0]
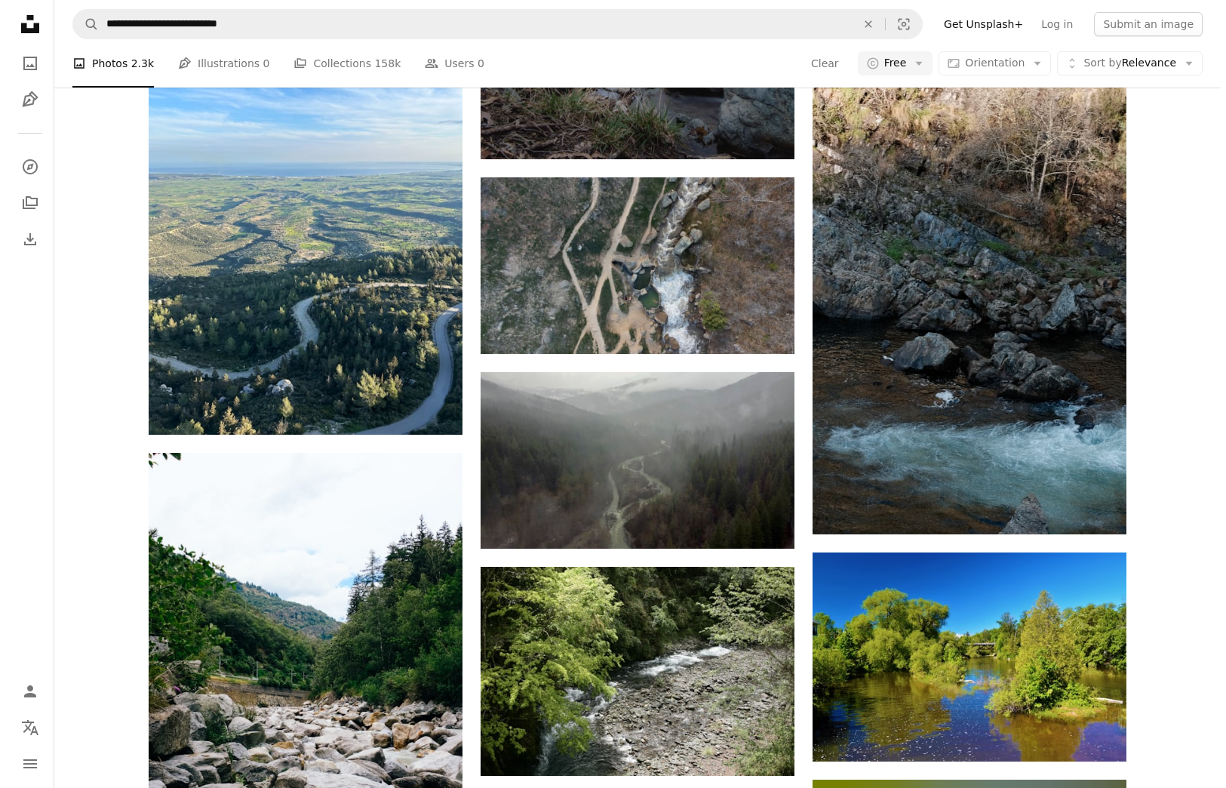
scroll to position [8473, 0]
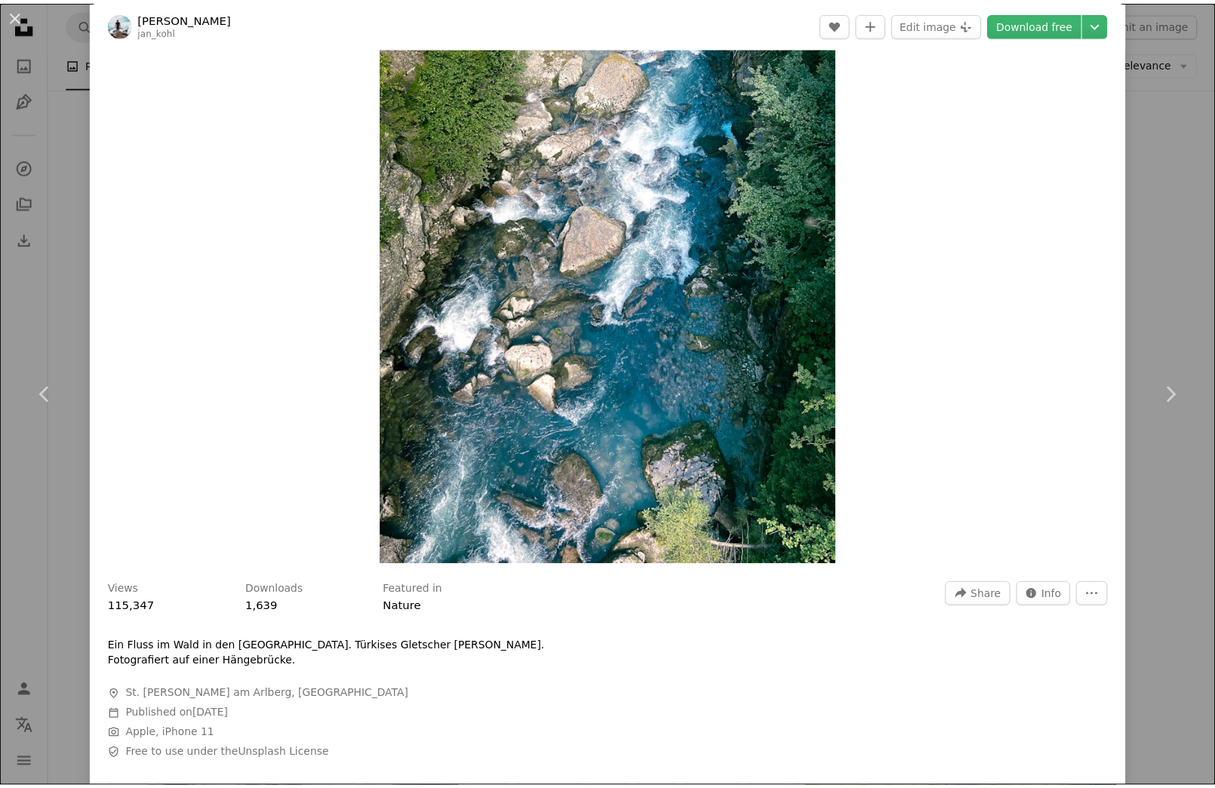
scroll to position [209, 0]
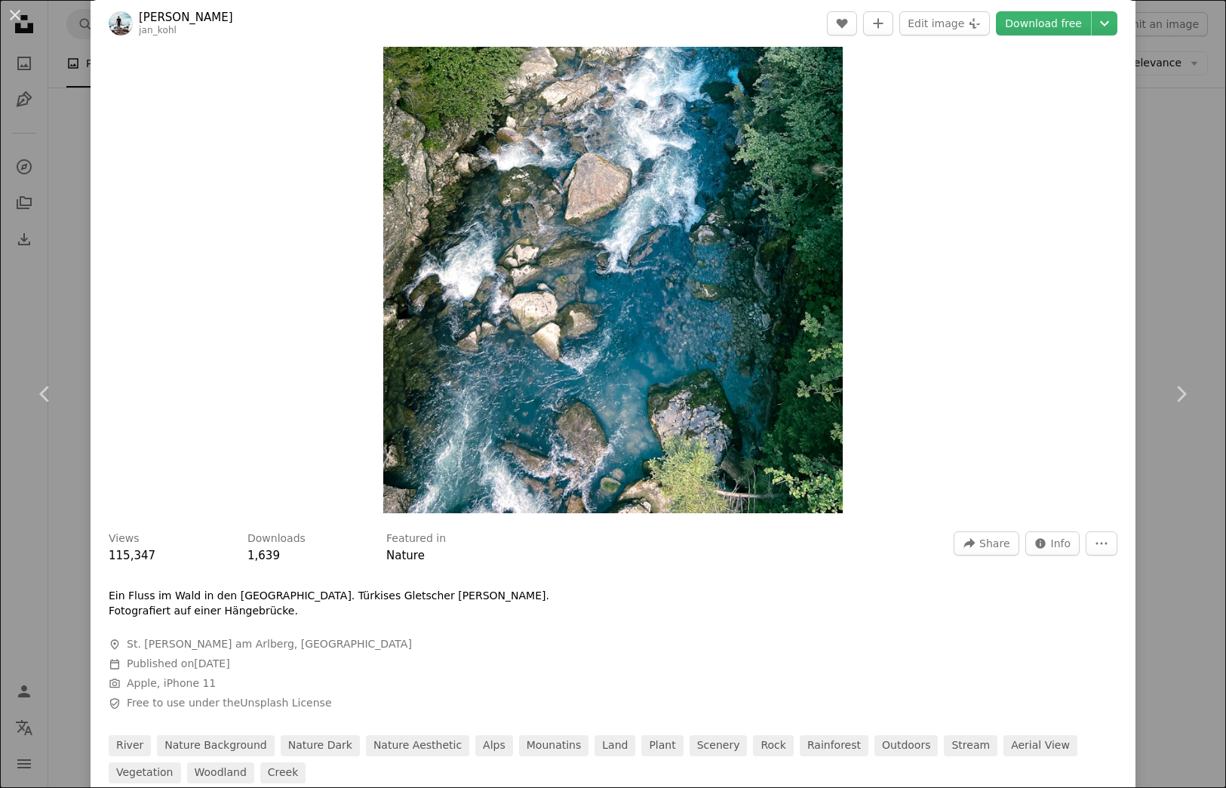
click at [1165, 283] on div "An X shape Chevron left Chevron right [PERSON_NAME] jan_kohl A heart A plus sig…" at bounding box center [613, 394] width 1226 height 788
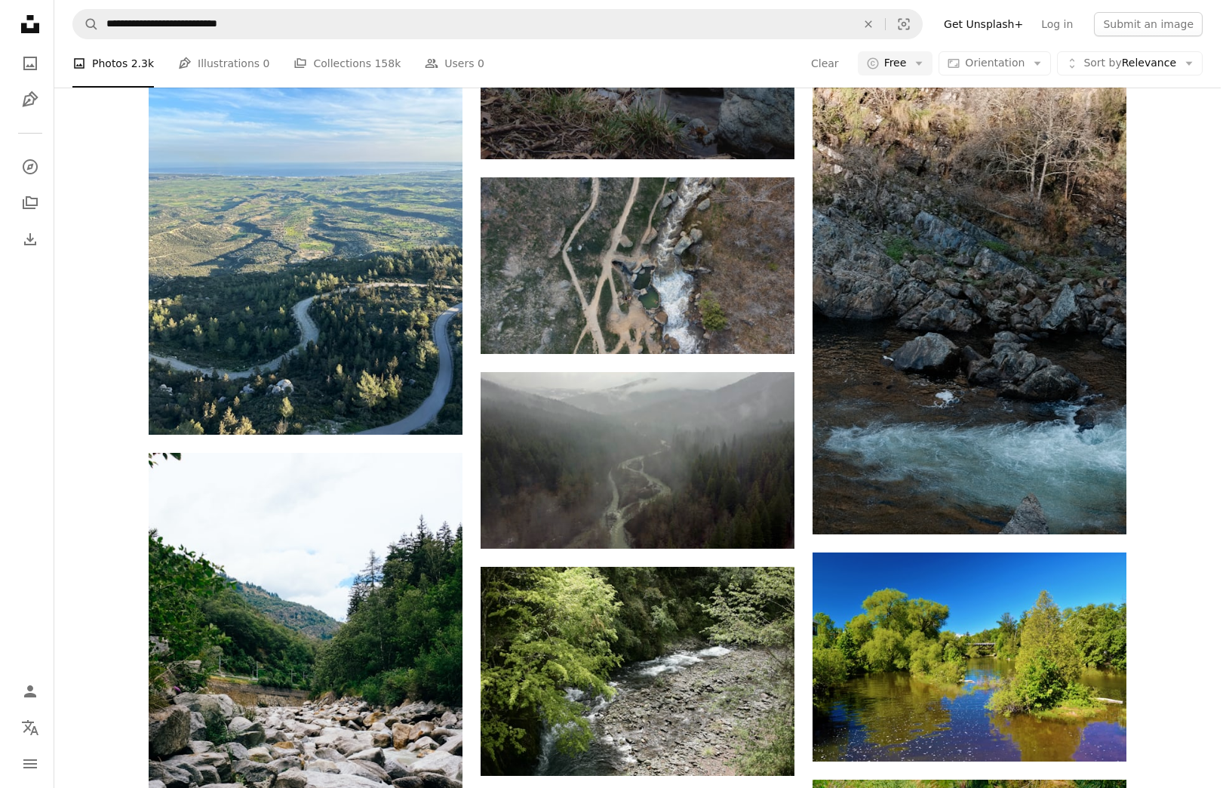
scroll to position [8116, 0]
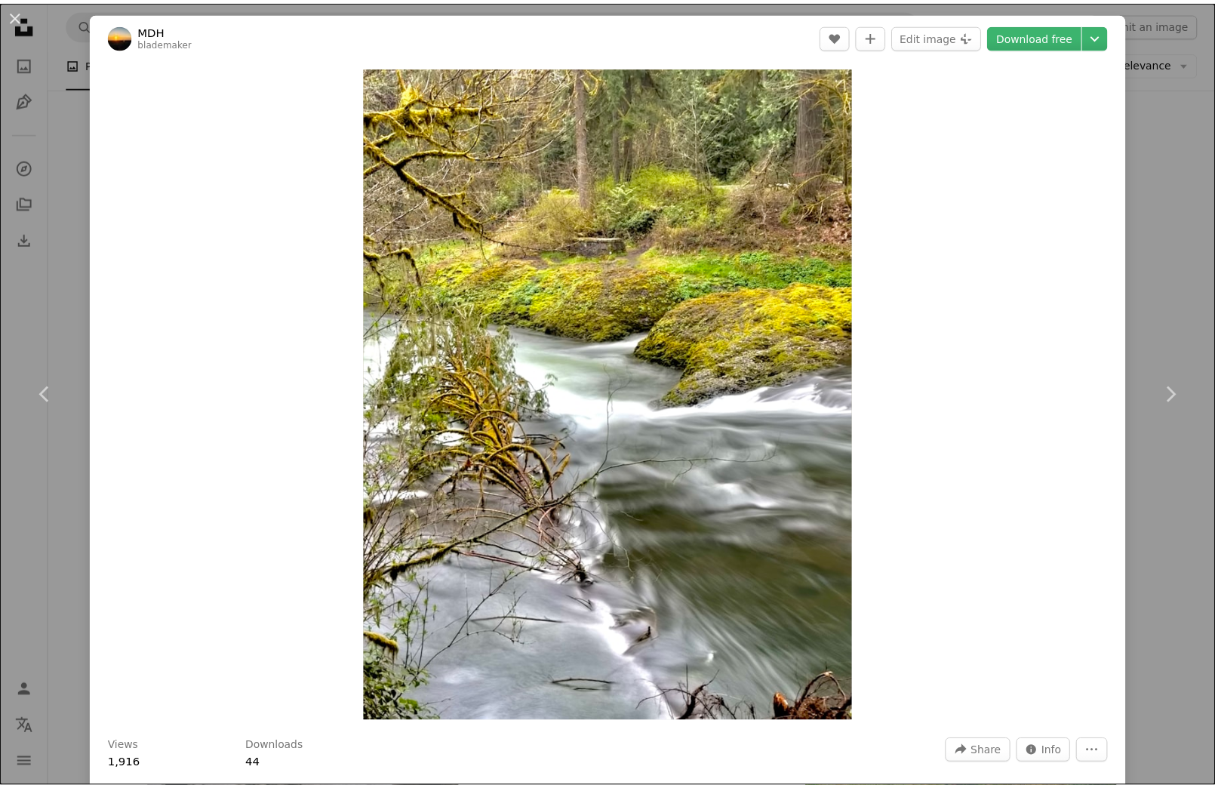
scroll to position [3, 0]
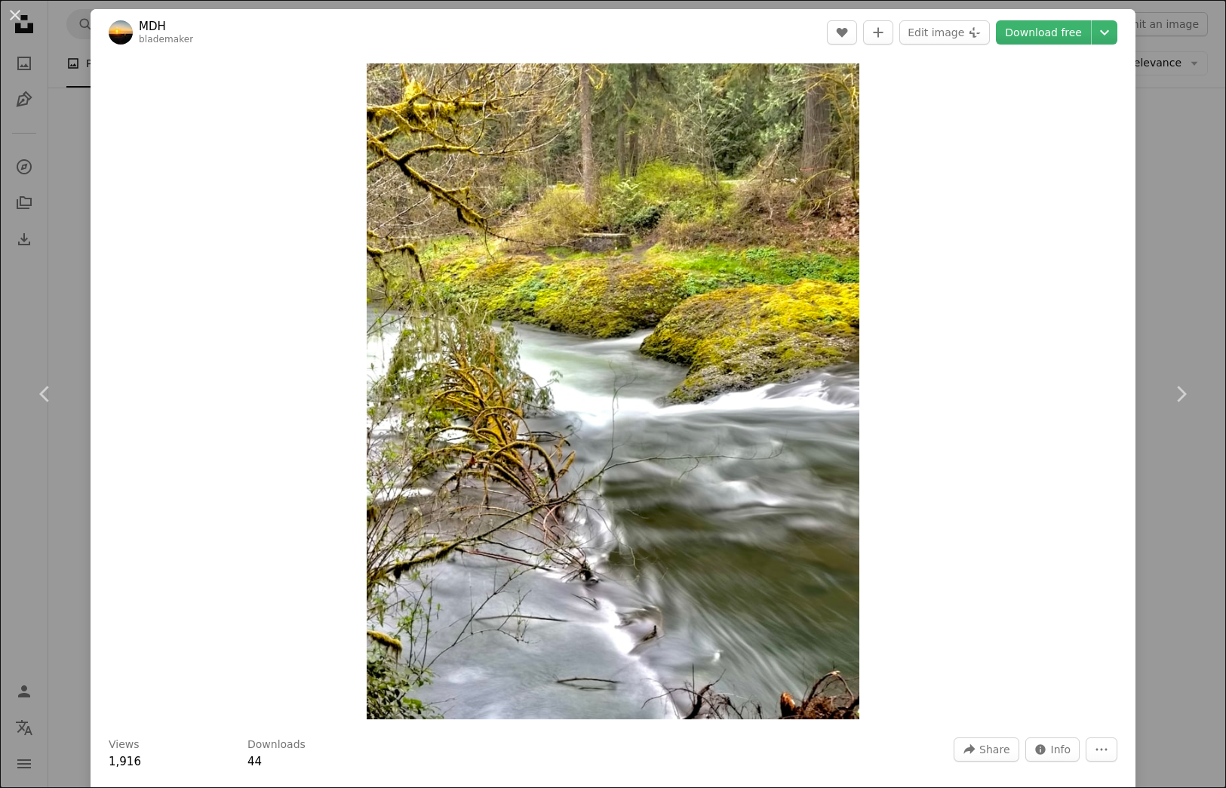
click at [73, 175] on div "An X shape Chevron left Chevron right MDH blademaker A heart A plus sign Edit i…" at bounding box center [613, 394] width 1226 height 788
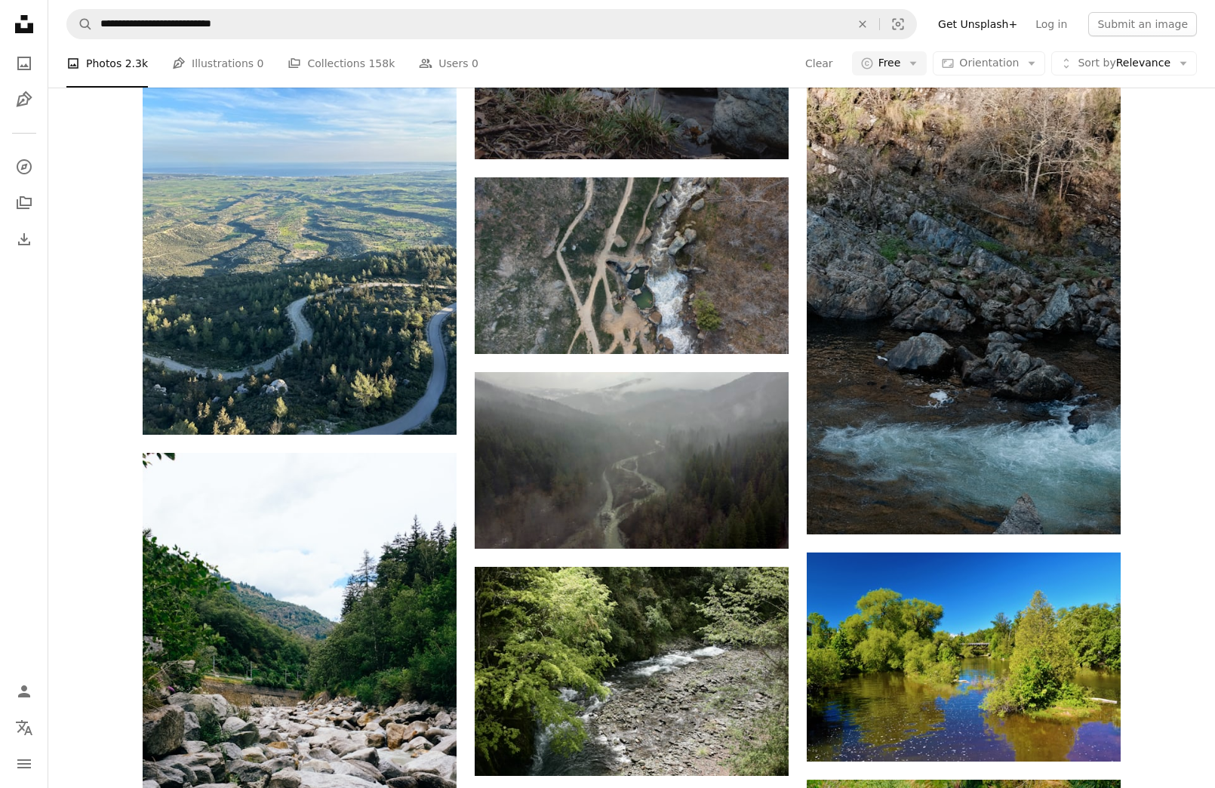
scroll to position [5407, 0]
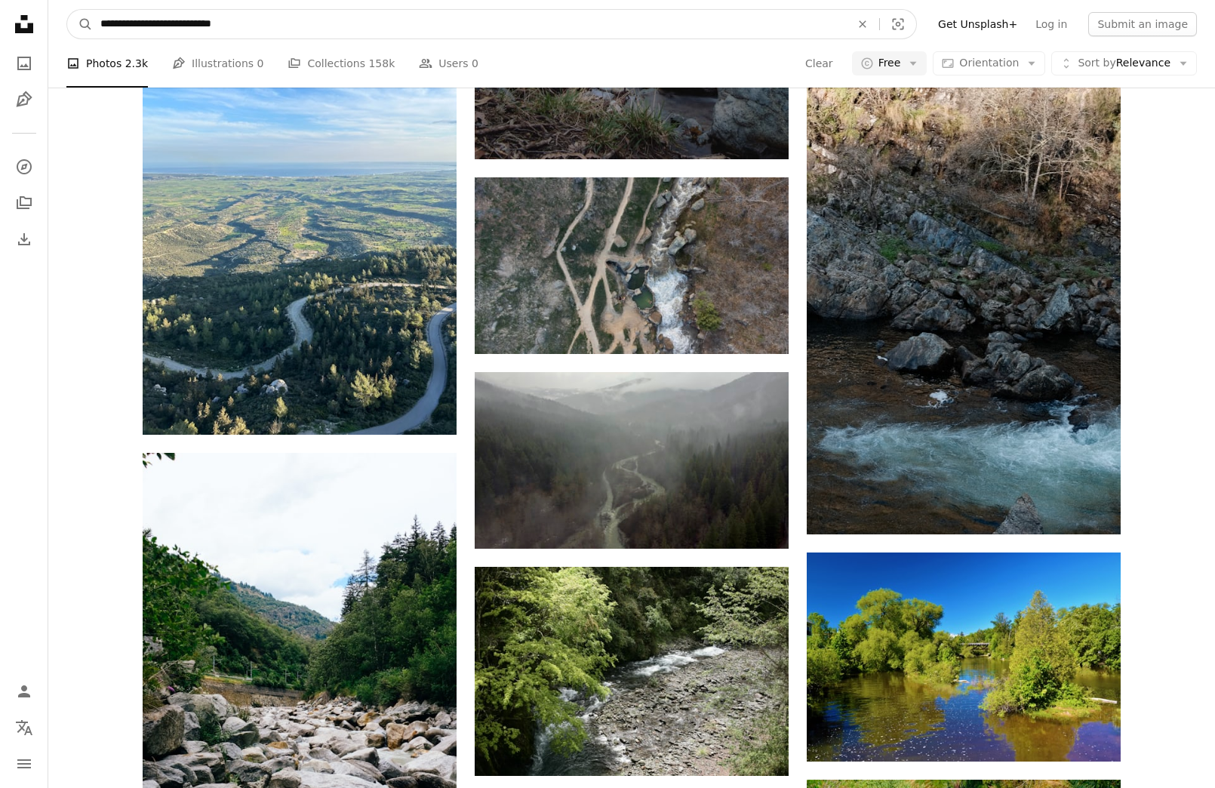
click at [177, 26] on input "**********" at bounding box center [469, 24] width 753 height 29
type input "**********"
click at [80, 24] on button "A magnifying glass" at bounding box center [80, 24] width 26 height 29
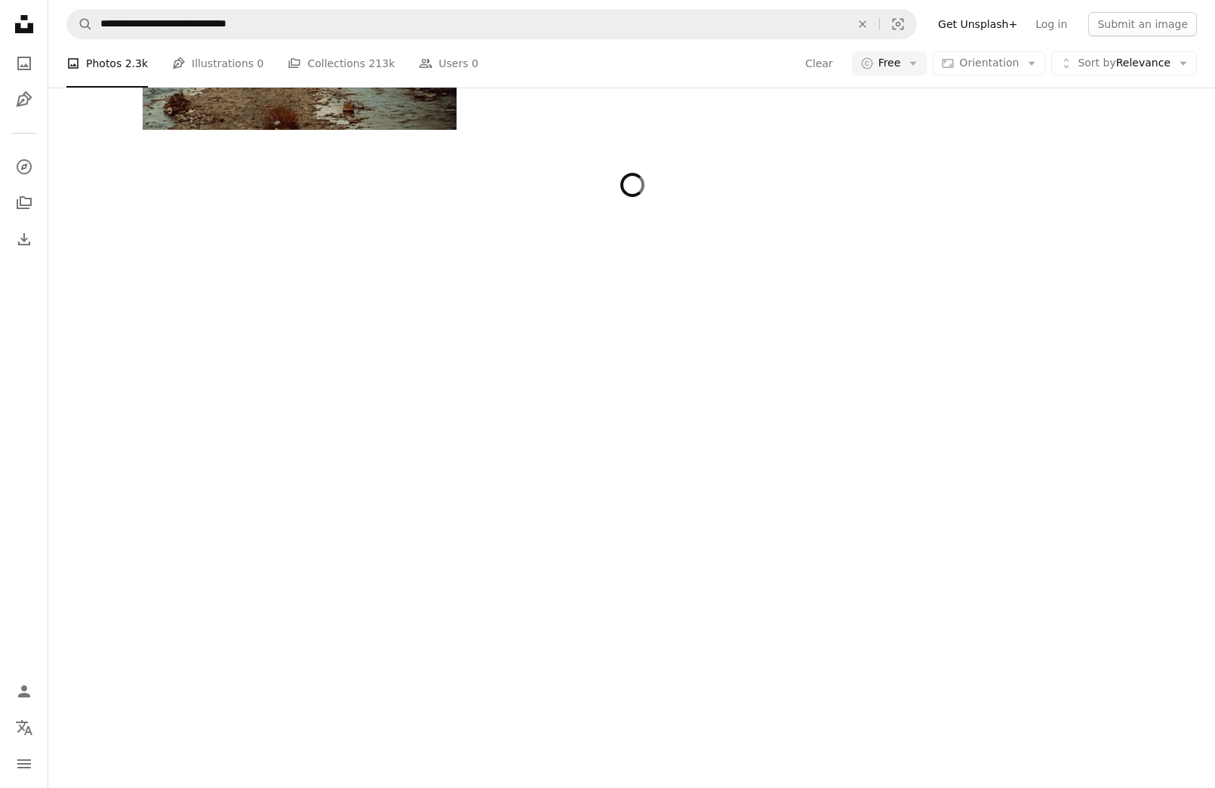
scroll to position [4687, 0]
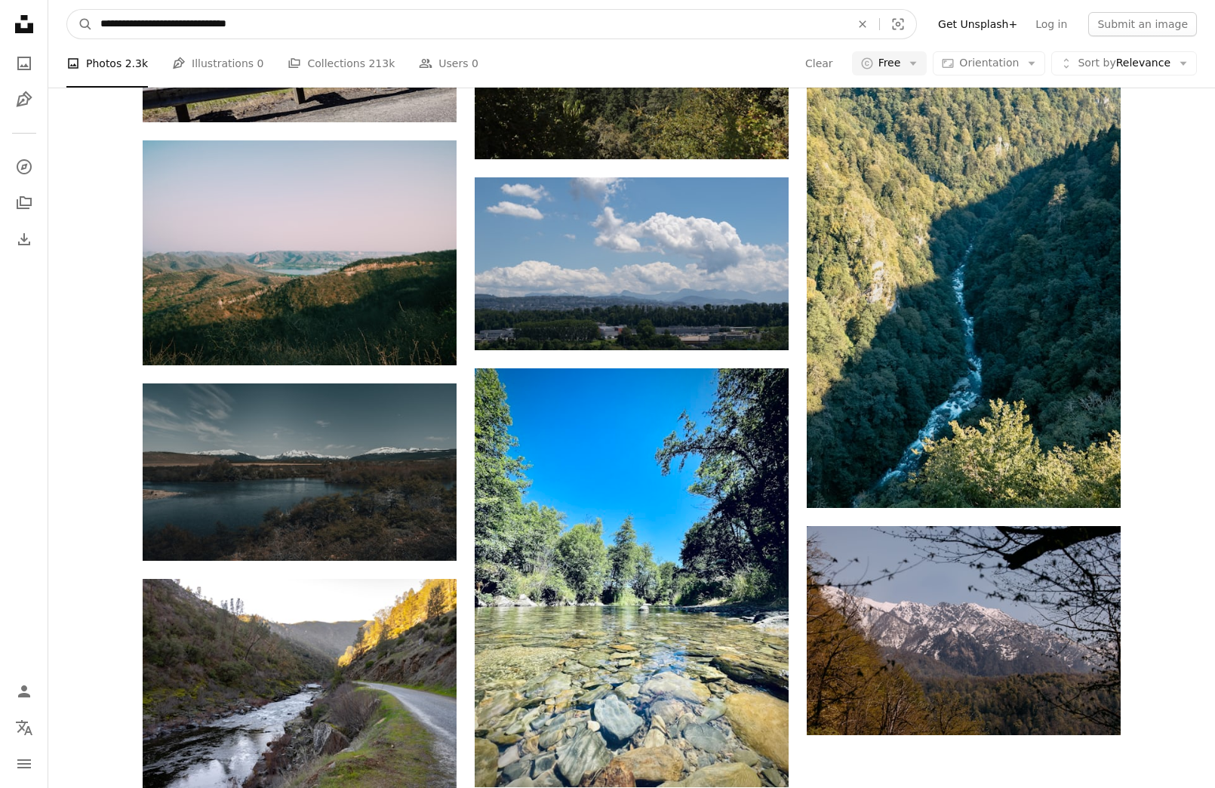
click at [179, 26] on input "**********" at bounding box center [469, 24] width 753 height 29
drag, startPoint x: 292, startPoint y: 24, endPoint x: 242, endPoint y: 26, distance: 49.8
click at [242, 26] on input "**********" at bounding box center [469, 24] width 753 height 29
click at [284, 25] on input "**********" at bounding box center [469, 24] width 753 height 29
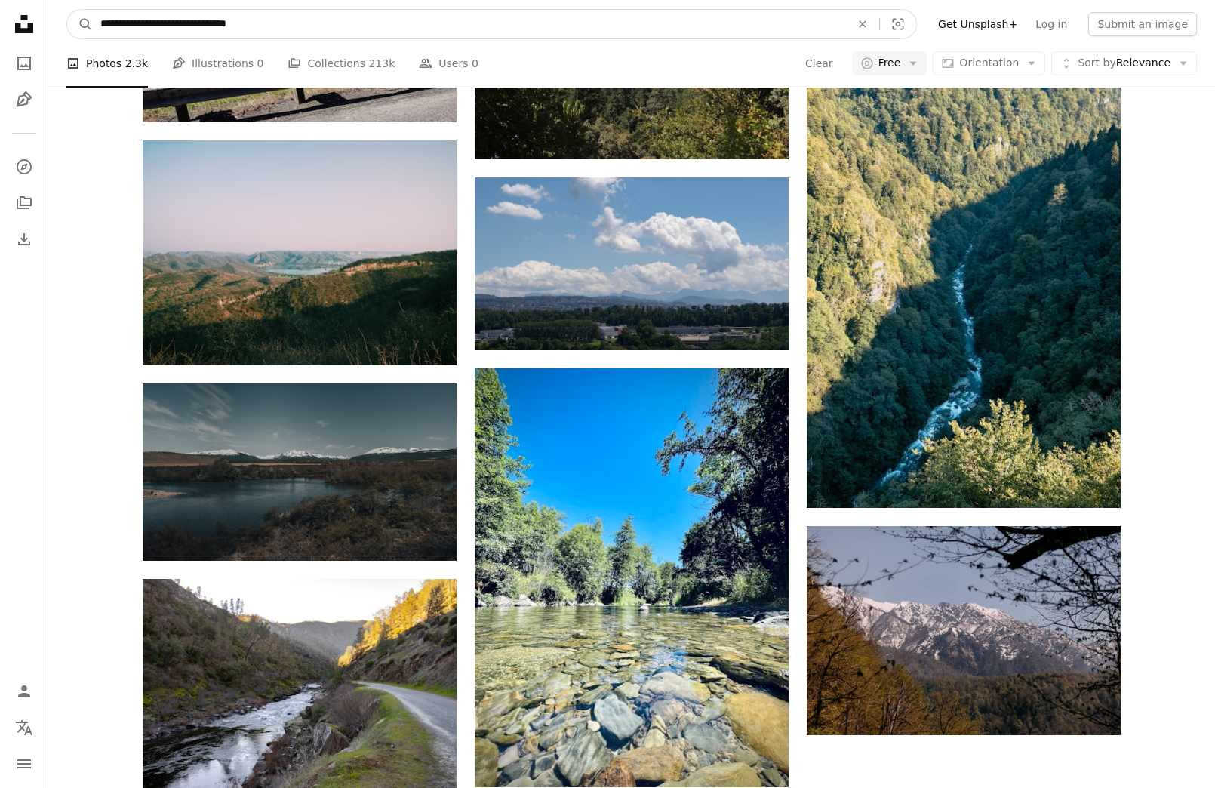
type input "**********"
click at [80, 24] on button "A magnifying glass" at bounding box center [80, 24] width 26 height 29
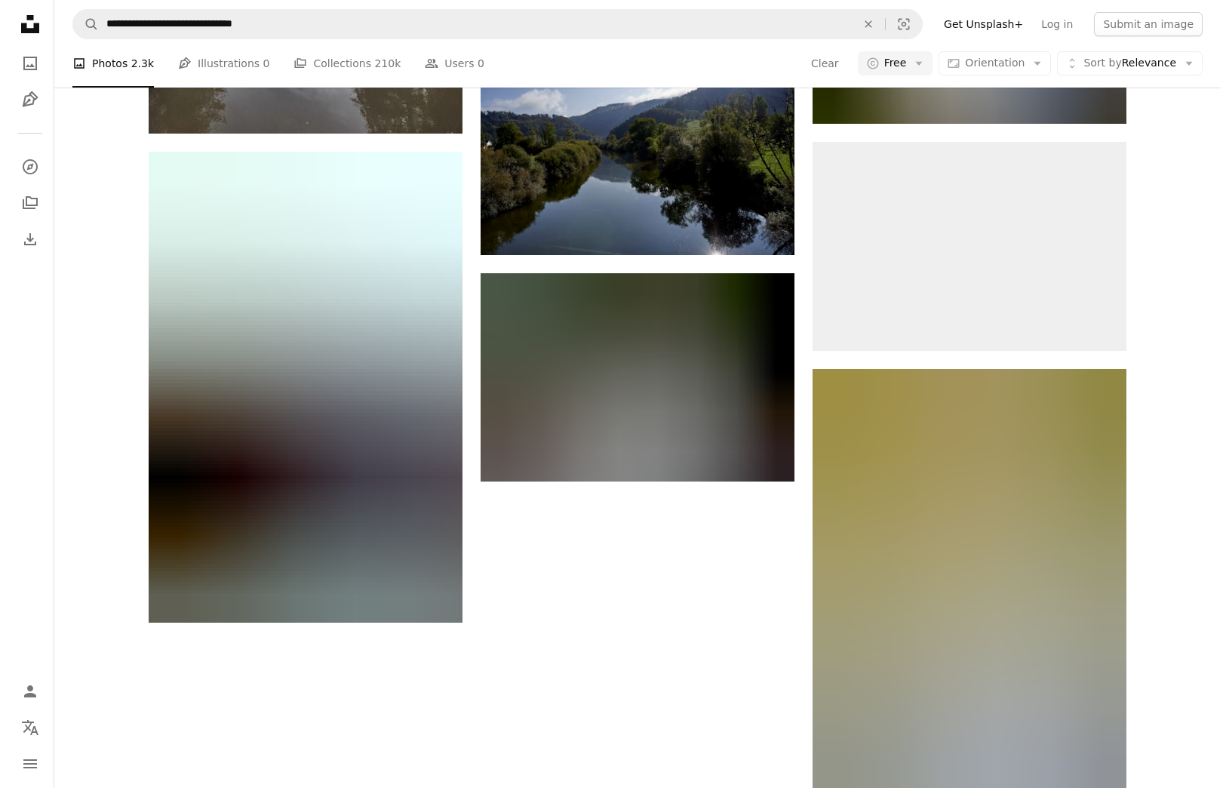
scroll to position [3208, 0]
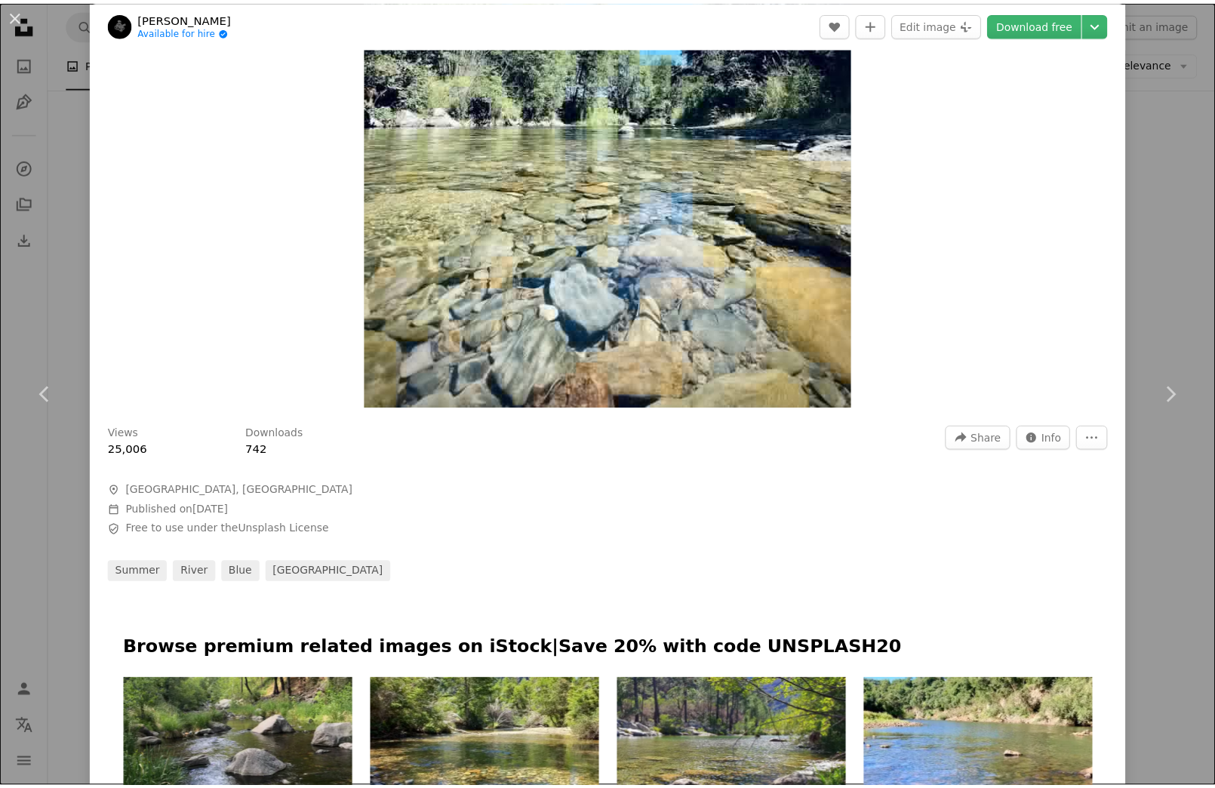
scroll to position [315, 0]
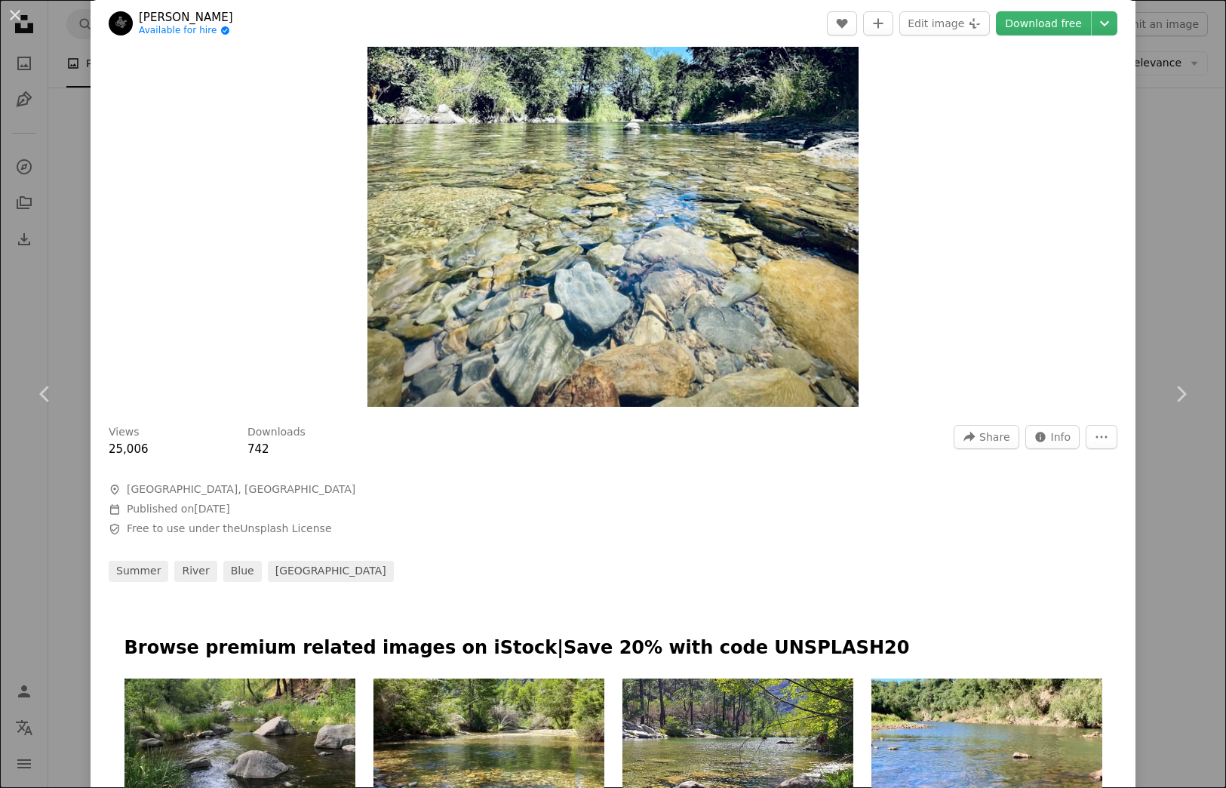
click at [1169, 144] on div "An X shape Chevron left Chevron right [PERSON_NAME] Available for hire A checkm…" at bounding box center [613, 394] width 1226 height 788
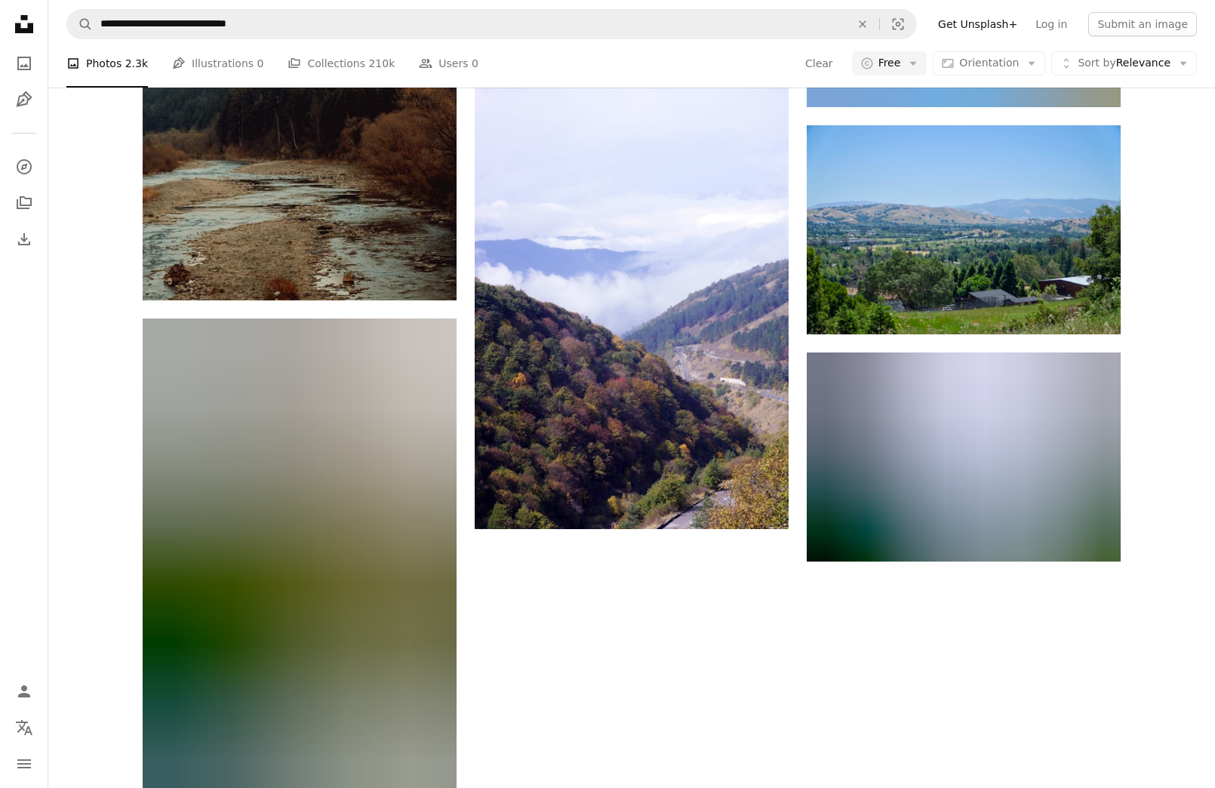
scroll to position [6516, 0]
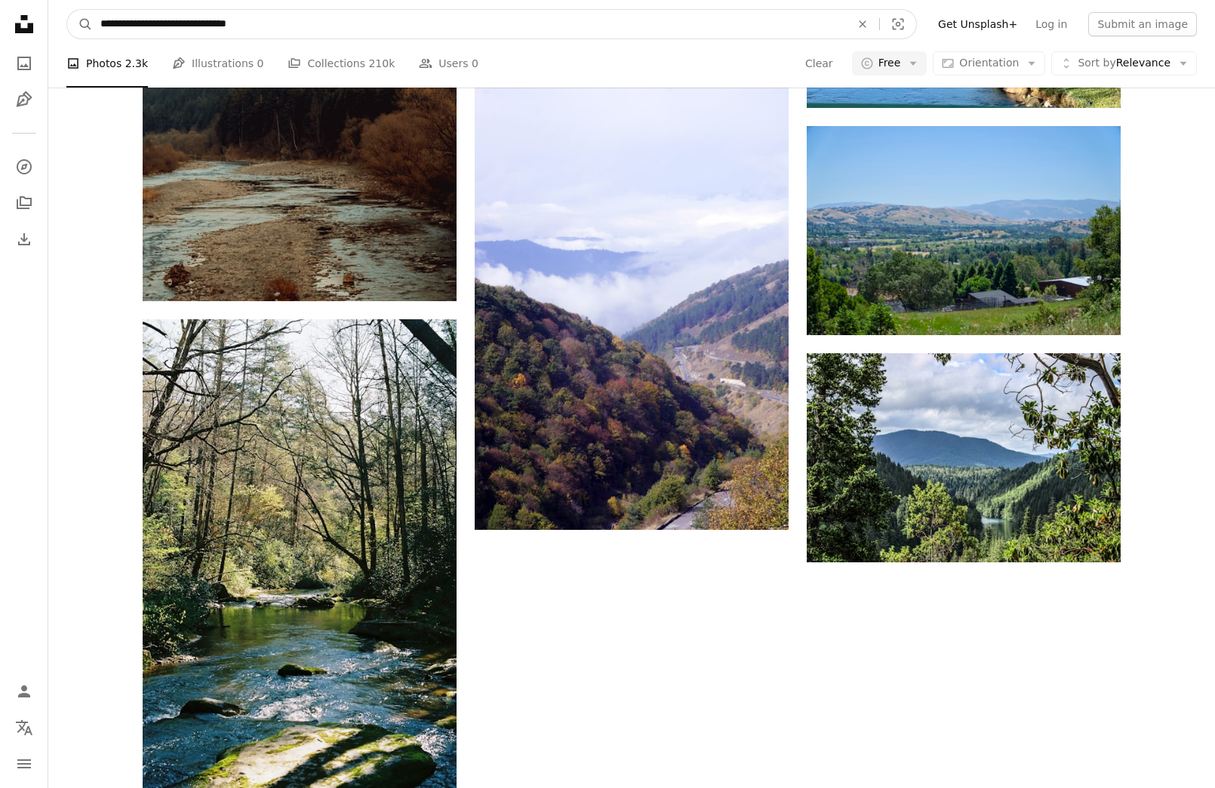
drag, startPoint x: 178, startPoint y: 24, endPoint x: 278, endPoint y: 21, distance: 100.4
click at [278, 21] on input "**********" at bounding box center [469, 24] width 753 height 29
type input "**********"
click at [80, 24] on button "A magnifying glass" at bounding box center [80, 24] width 26 height 29
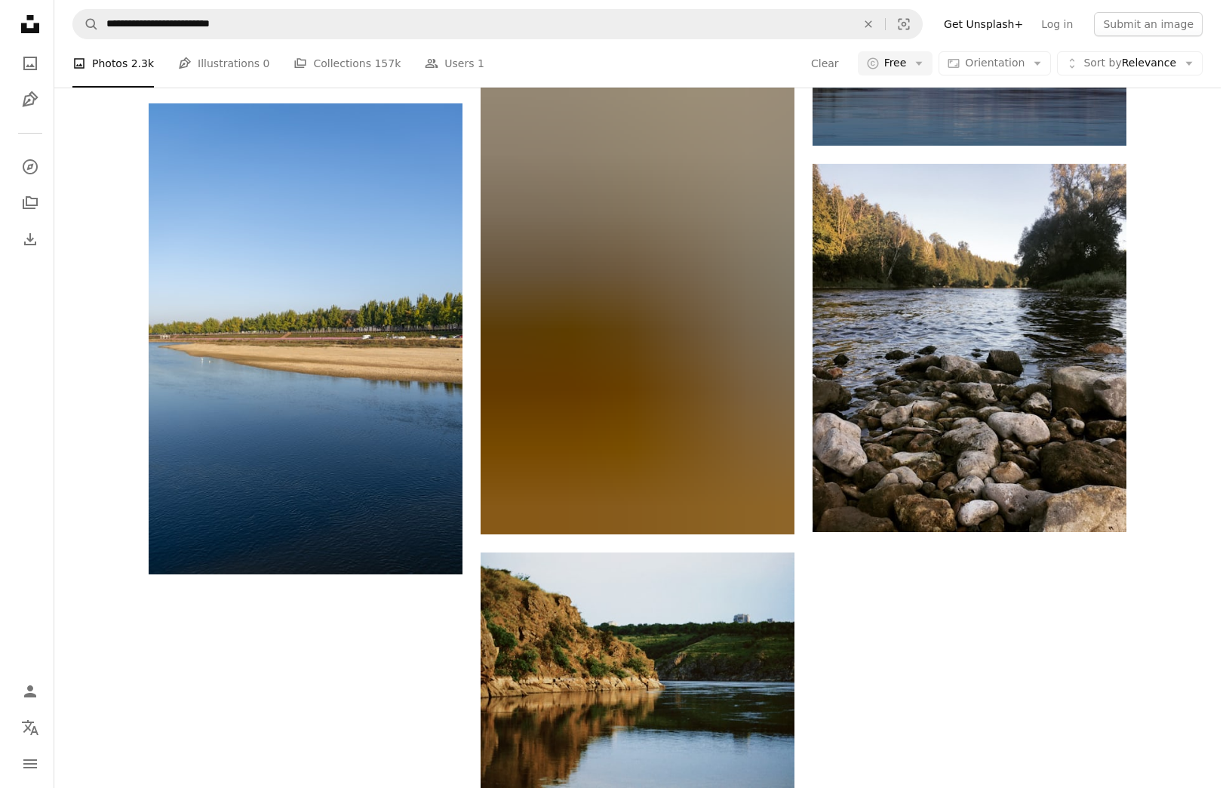
scroll to position [5072, 0]
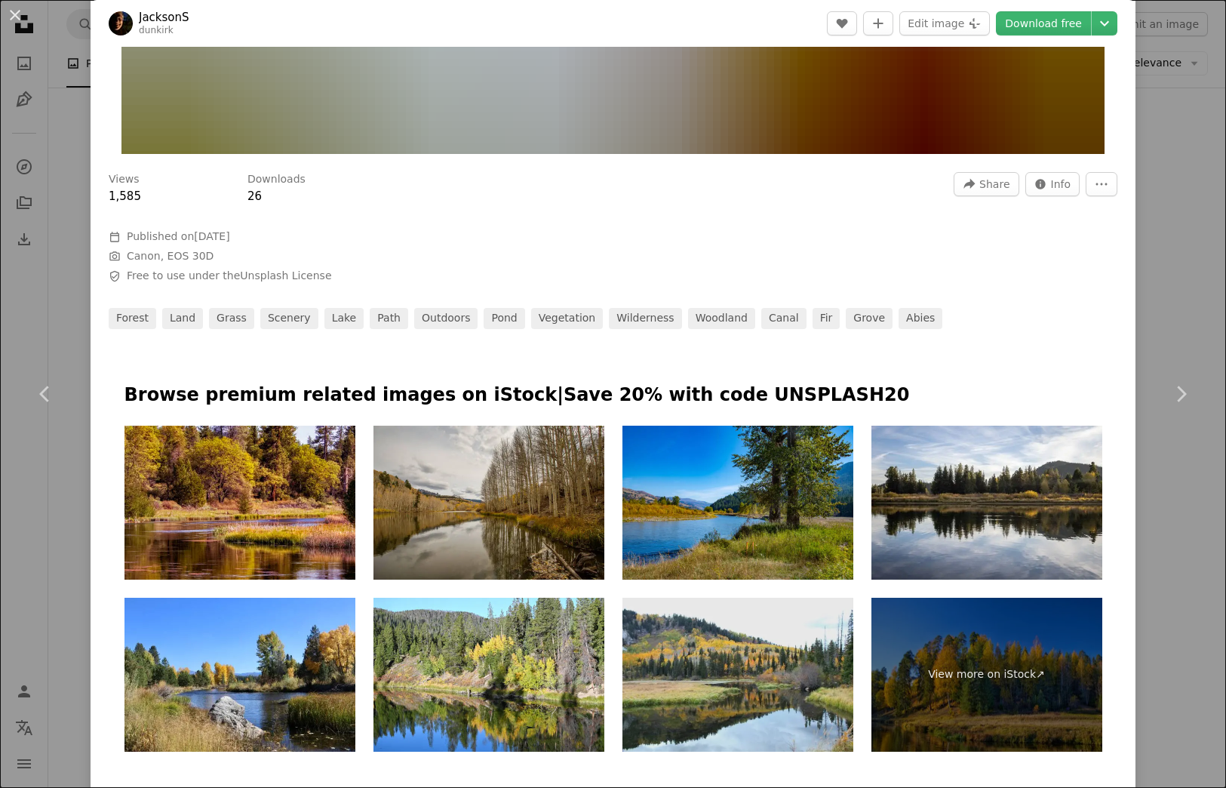
scroll to position [520, 0]
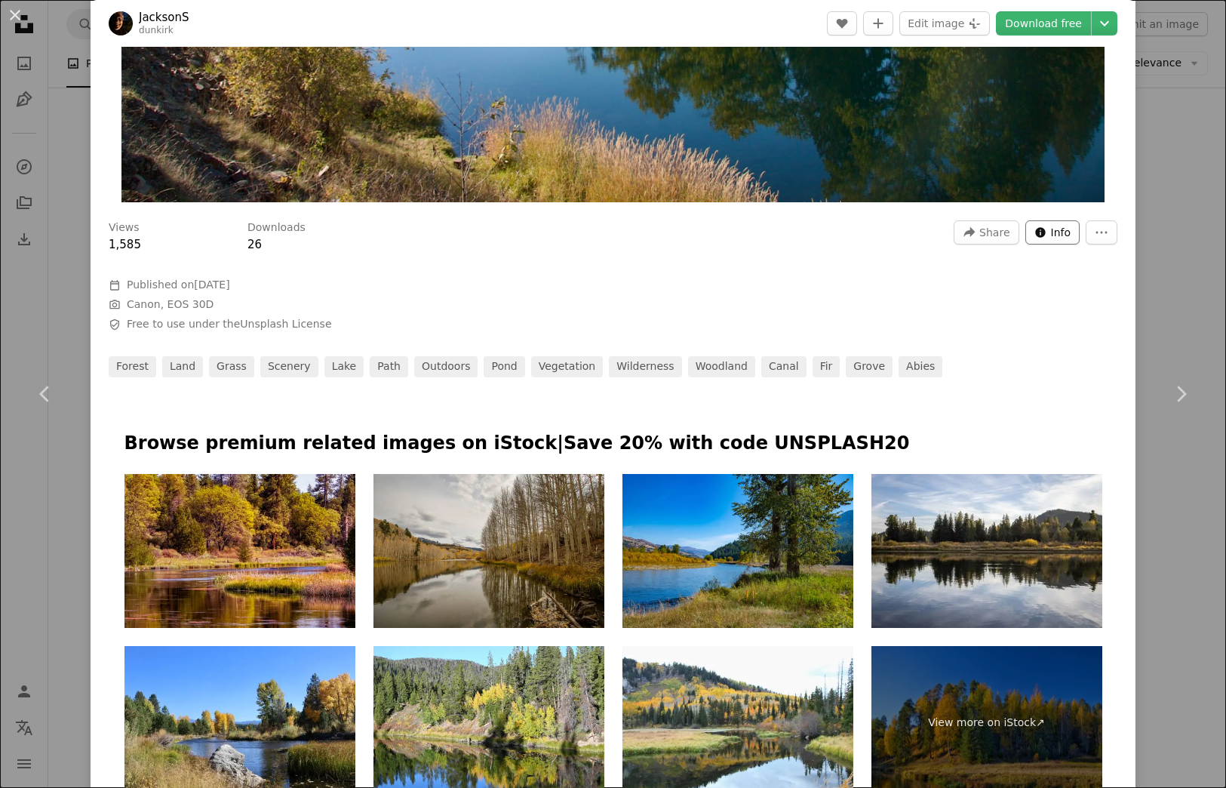
click at [1051, 231] on span "Info" at bounding box center [1061, 232] width 20 height 23
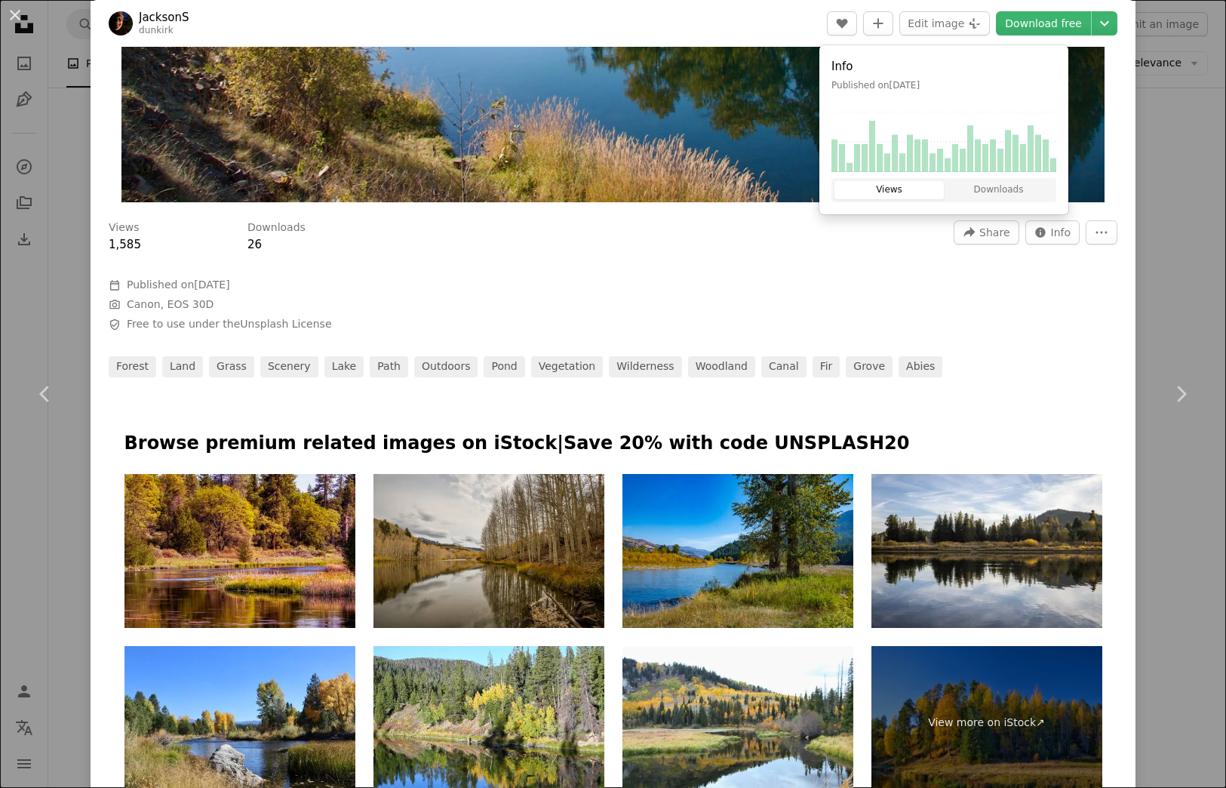
click at [808, 260] on div at bounding box center [613, 266] width 1009 height 24
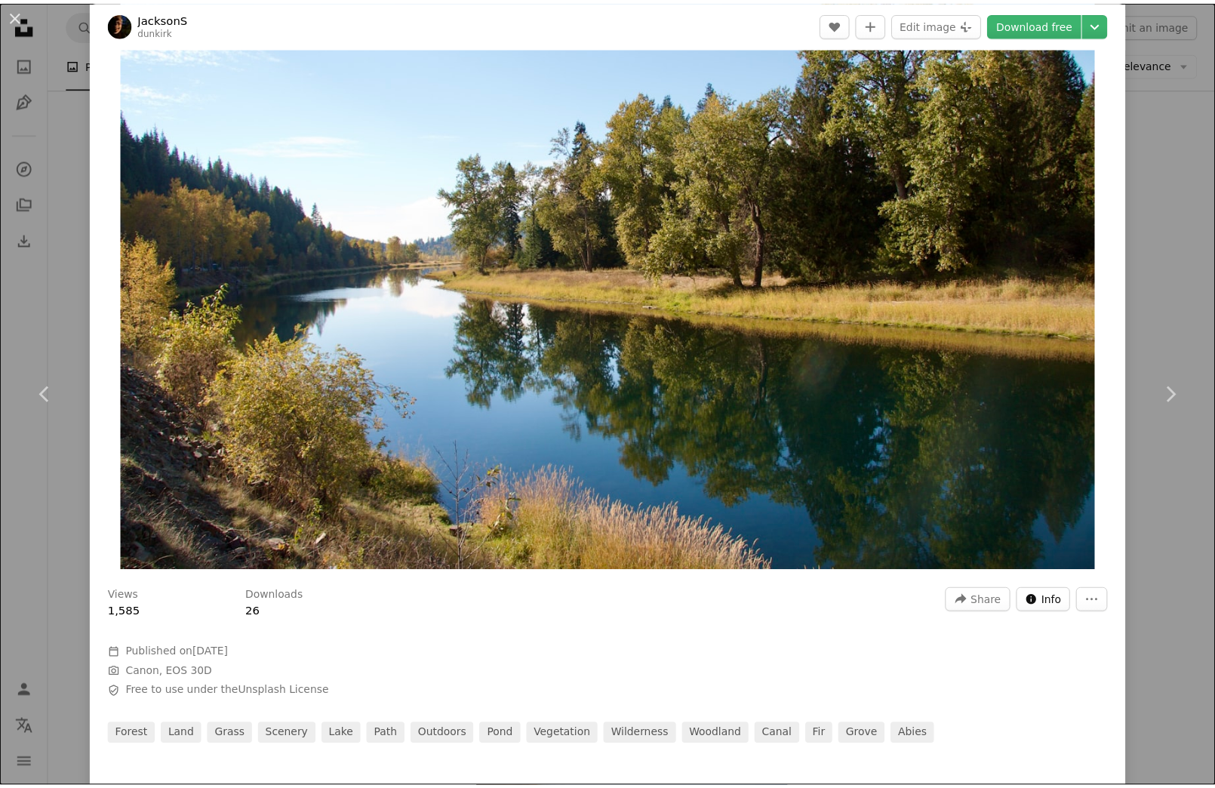
scroll to position [153, 0]
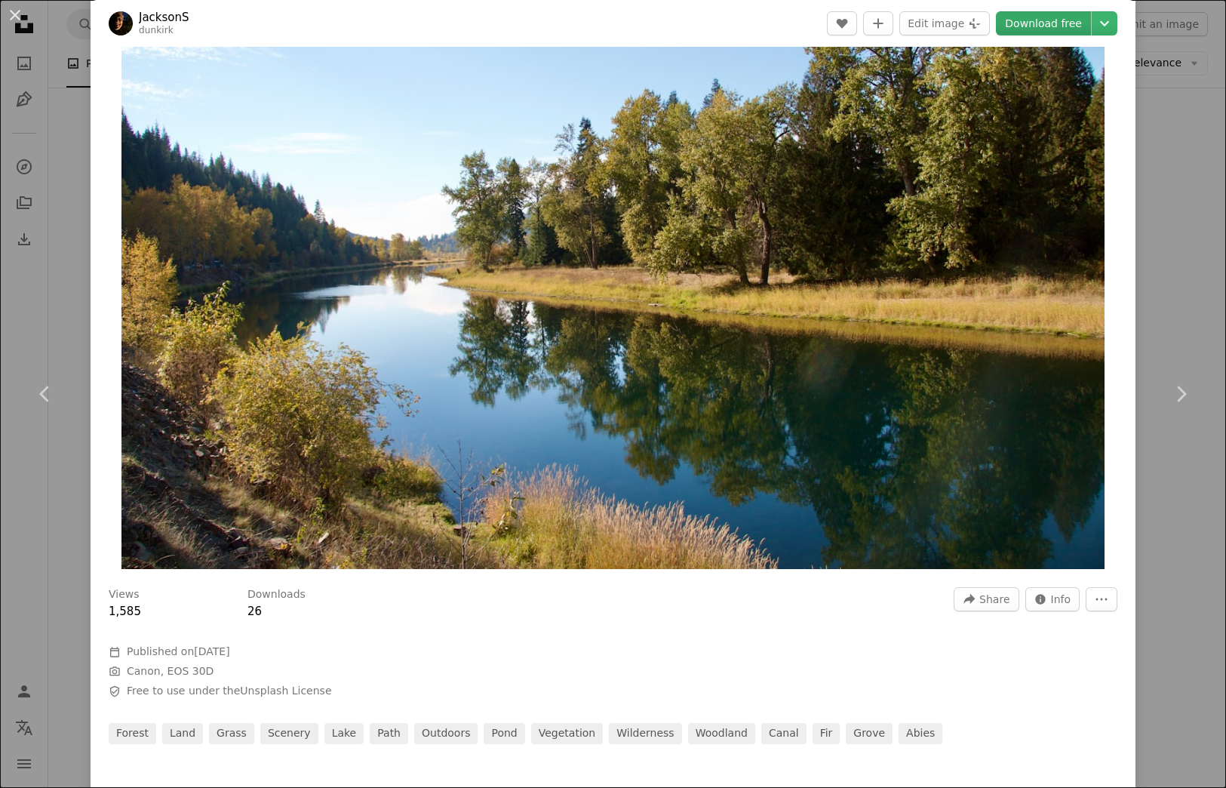
click at [1021, 20] on link "Download free" at bounding box center [1043, 23] width 95 height 24
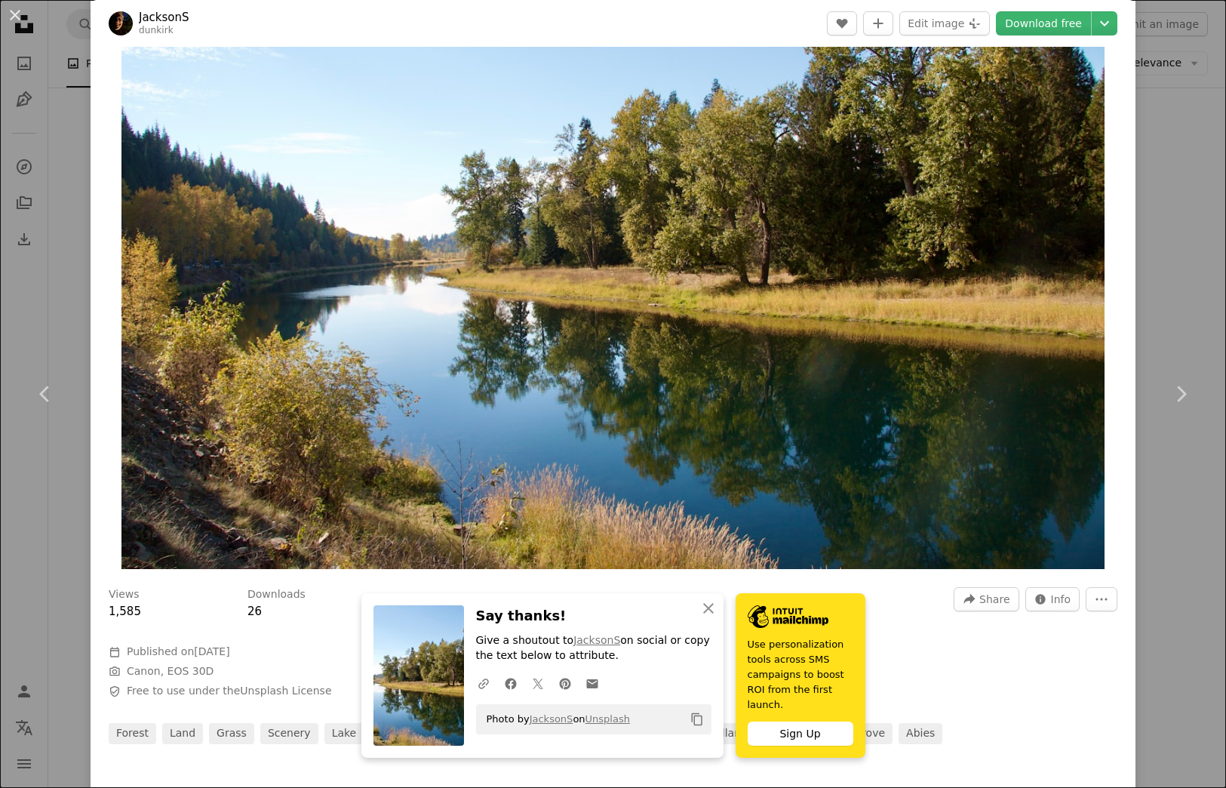
click at [1162, 180] on div "An X shape Chevron left Chevron right JacksonS dunkirk A heart A plus sign Edit…" at bounding box center [613, 394] width 1226 height 788
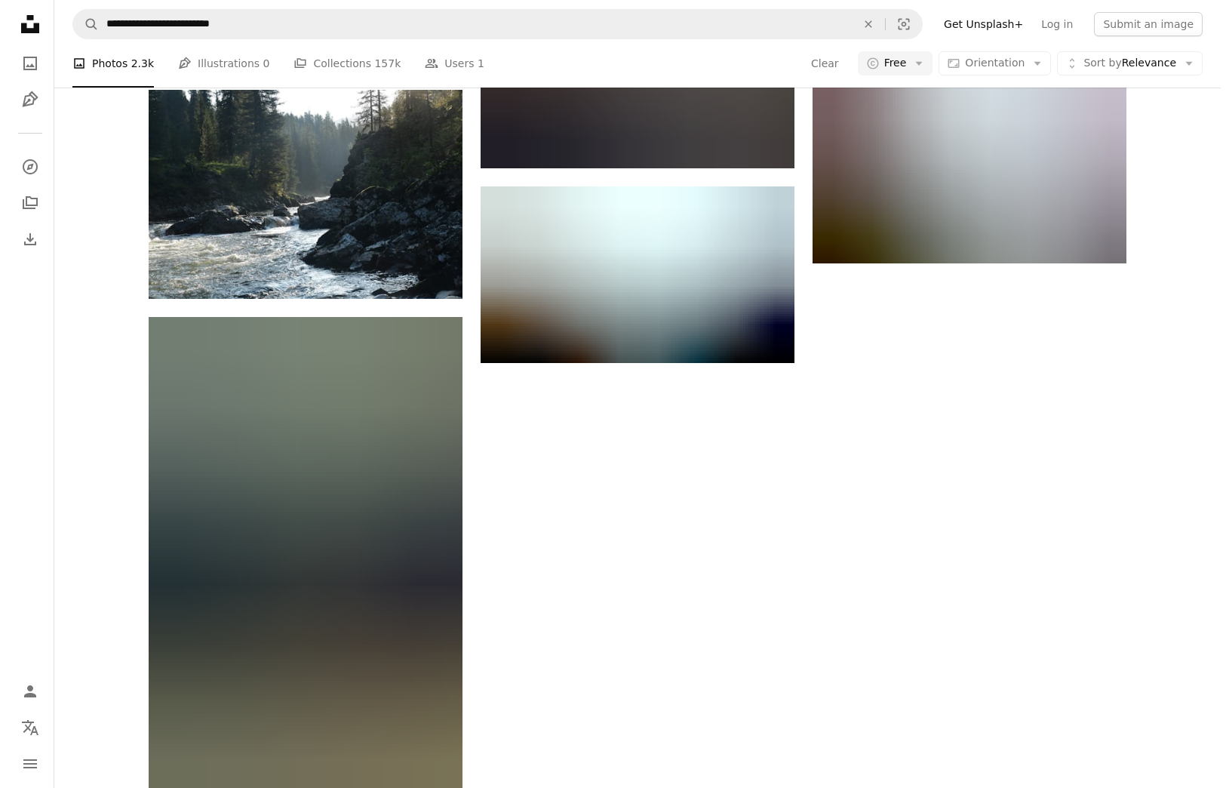
scroll to position [7449, 0]
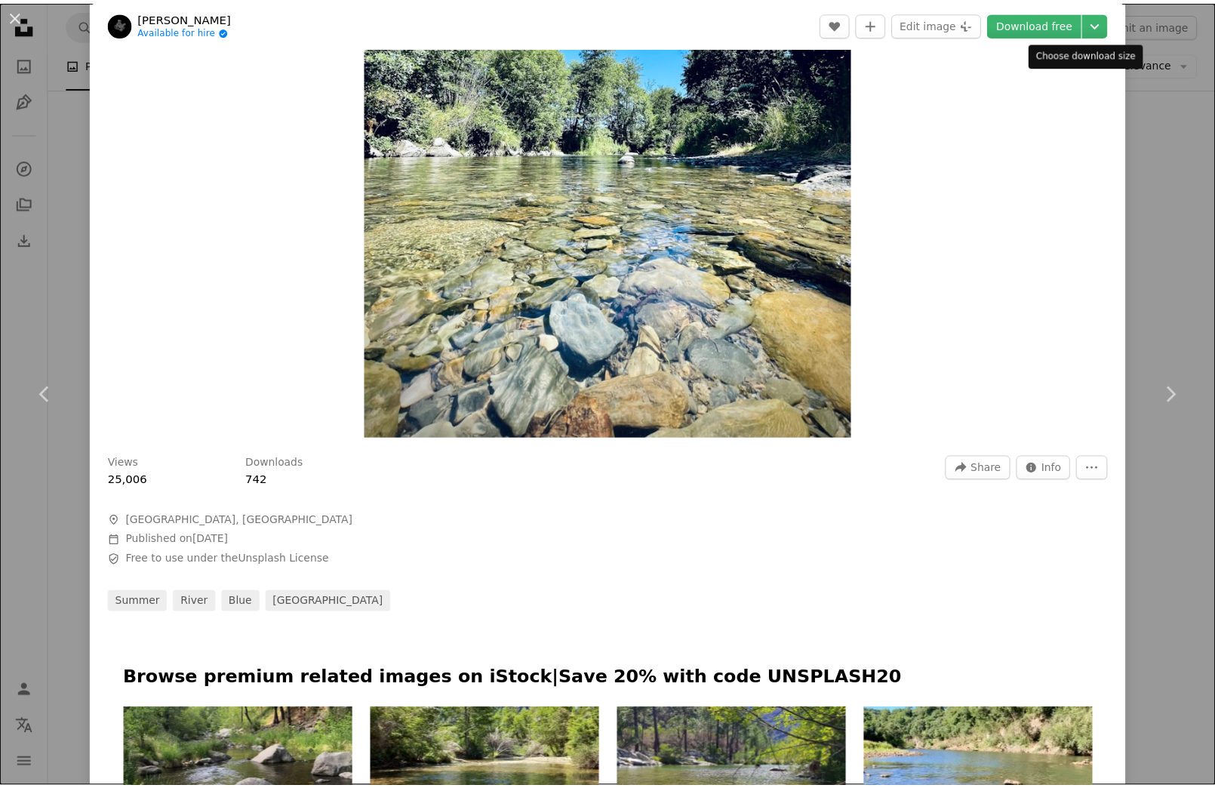
scroll to position [284, 0]
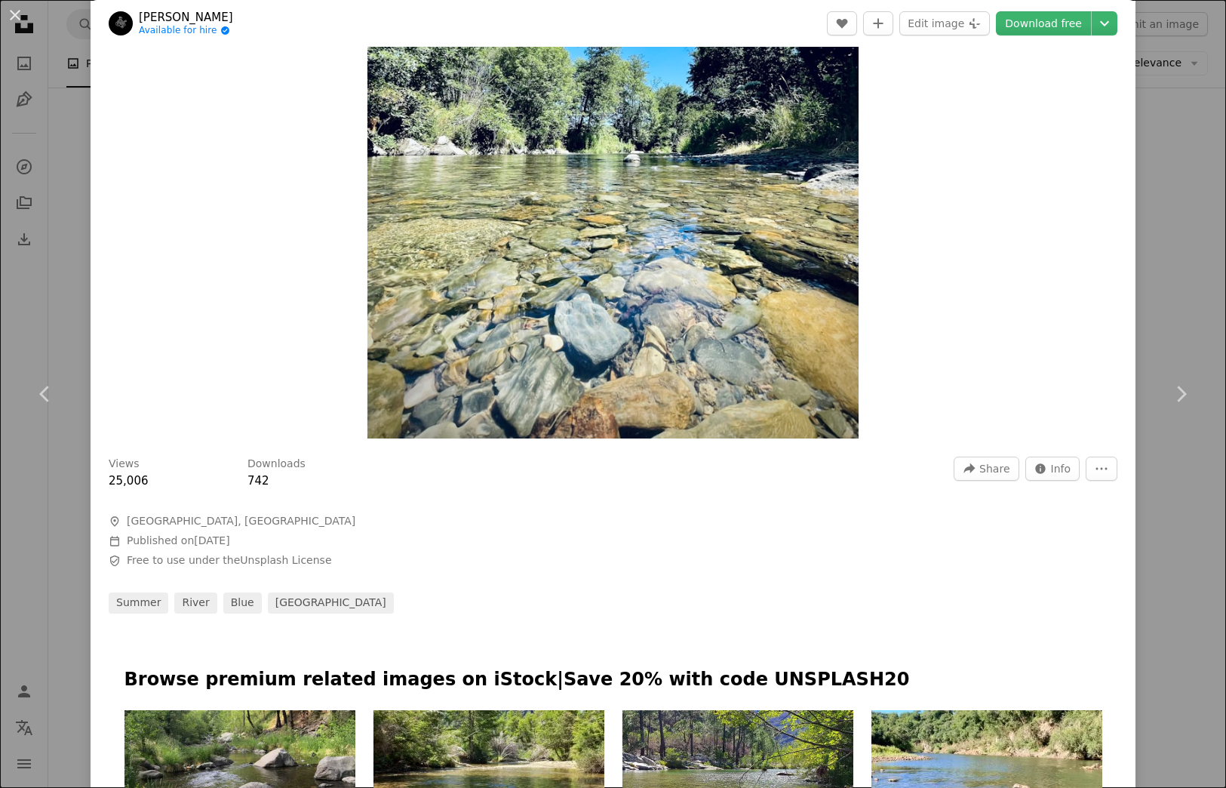
click at [1149, 109] on div "An X shape Chevron left Chevron right [PERSON_NAME] Available for hire A checkm…" at bounding box center [613, 394] width 1226 height 788
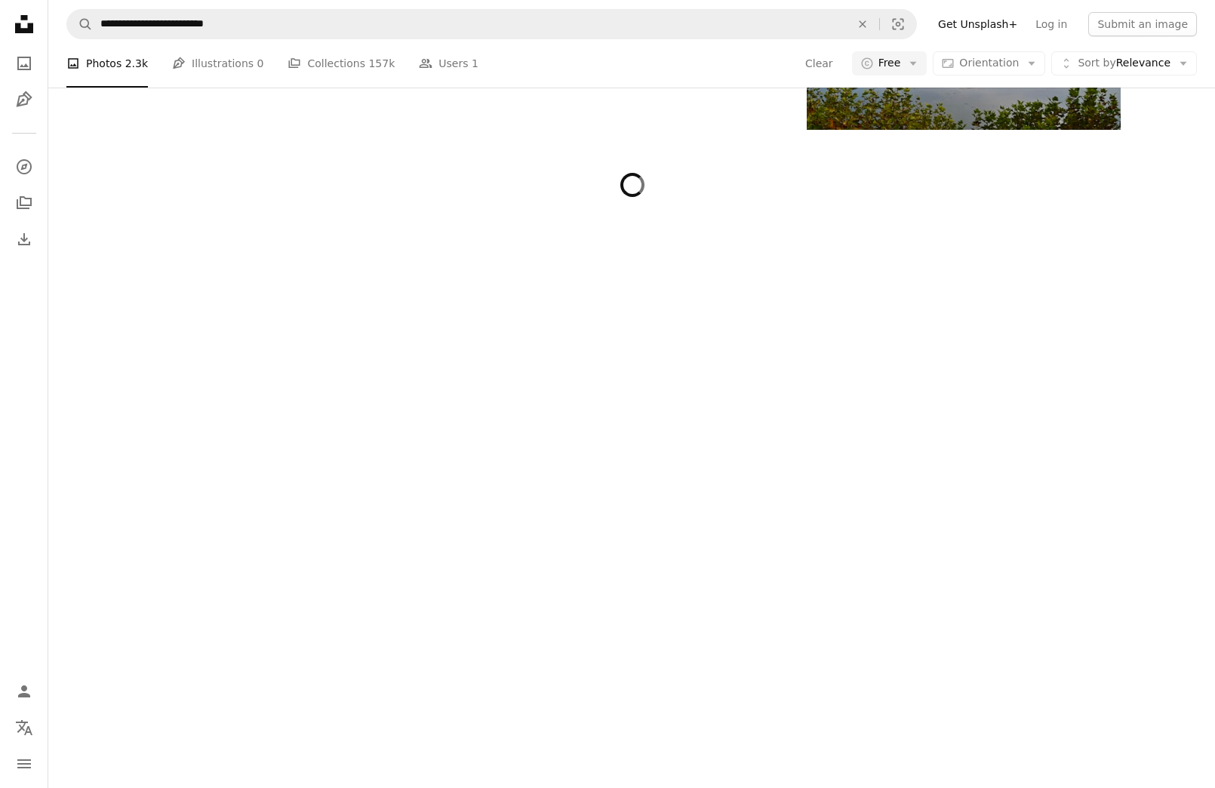
scroll to position [9682, 0]
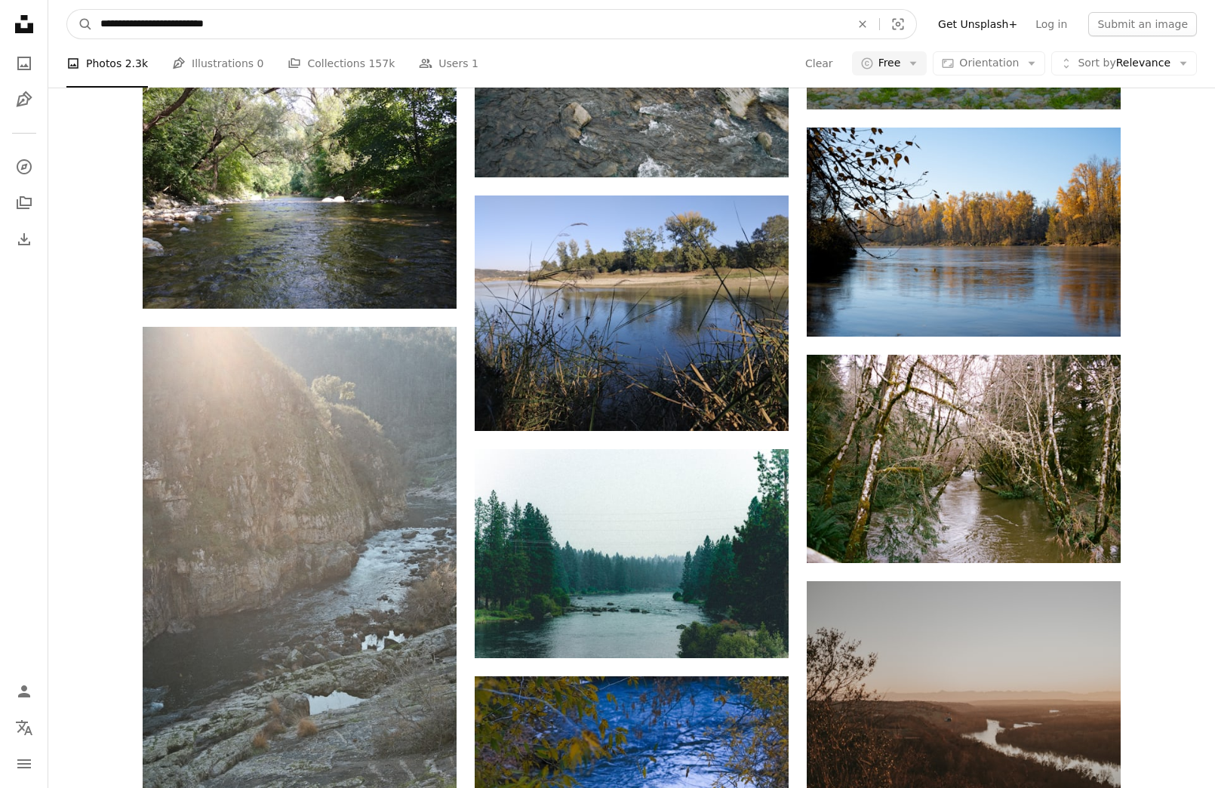
drag, startPoint x: 177, startPoint y: 23, endPoint x: 266, endPoint y: 24, distance: 89.8
click at [266, 24] on input "**********" at bounding box center [469, 24] width 753 height 29
type input "**********"
click at [80, 24] on button "A magnifying glass" at bounding box center [80, 24] width 26 height 29
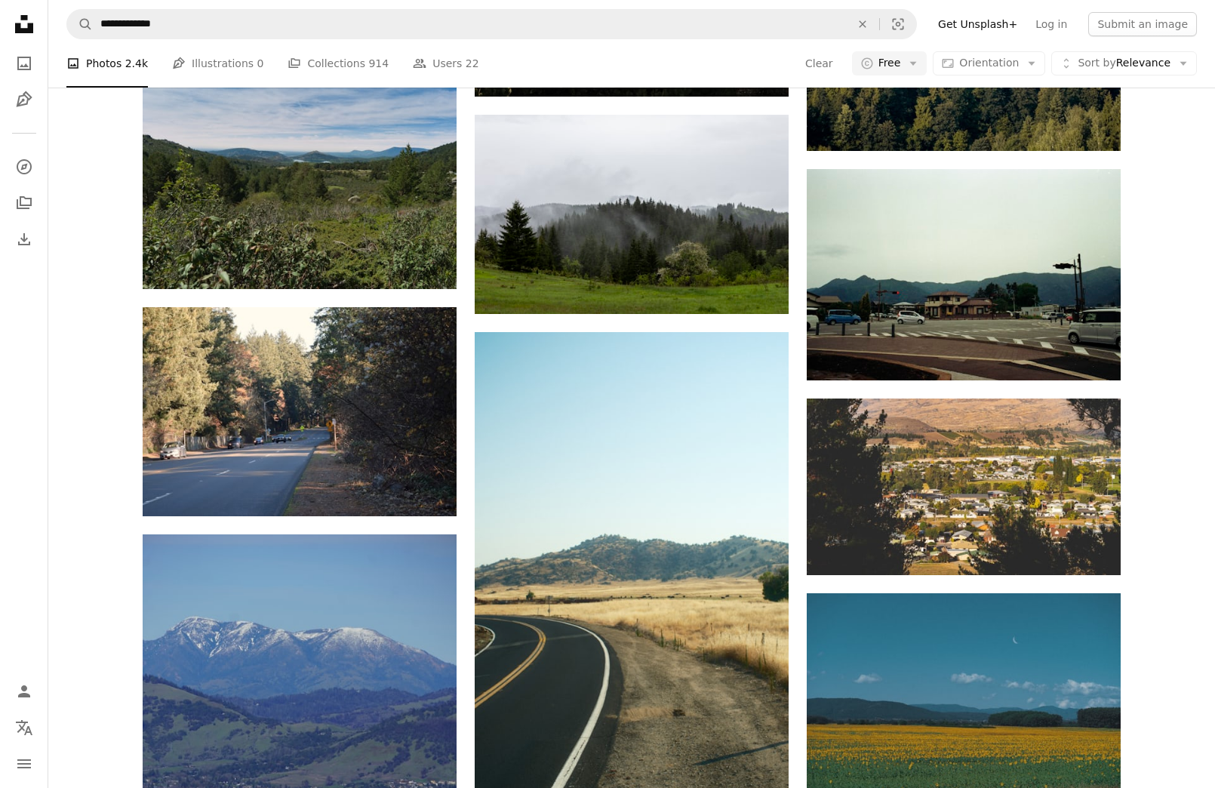
scroll to position [469, 0]
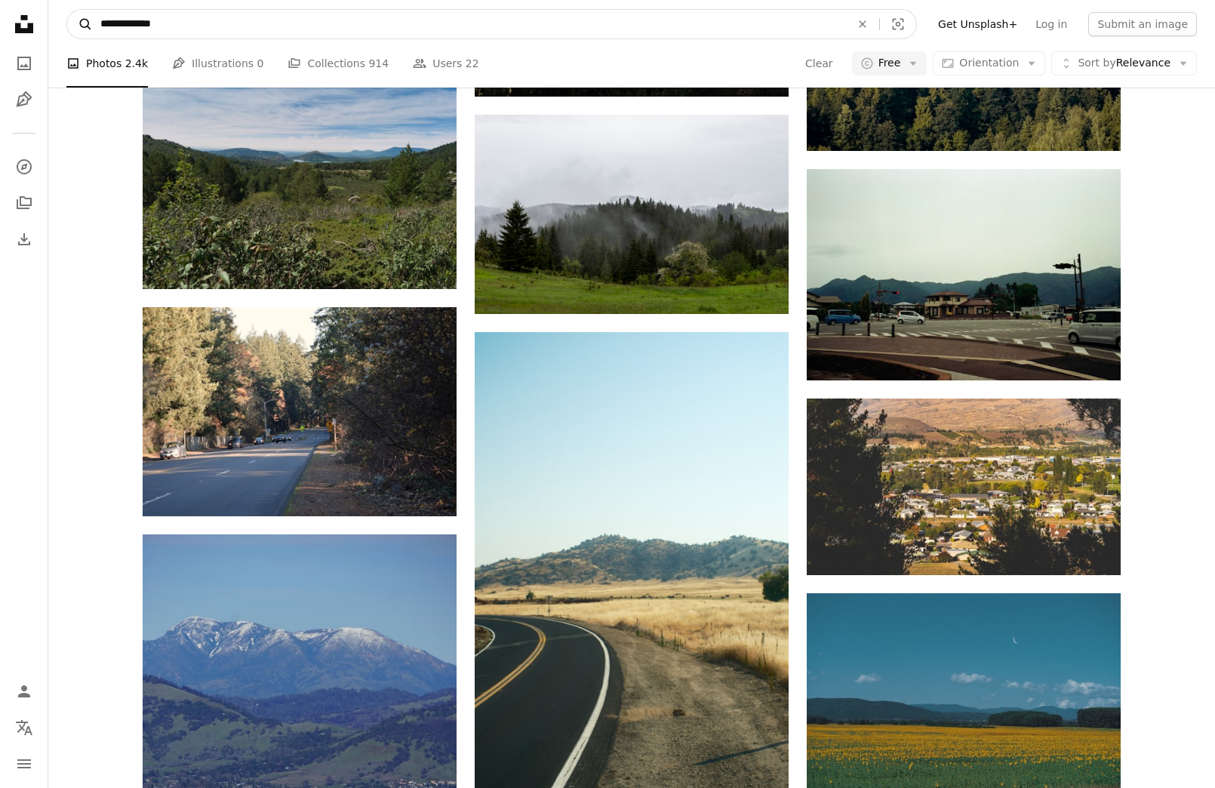
drag, startPoint x: 180, startPoint y: 26, endPoint x: 86, endPoint y: 23, distance: 93.6
click at [86, 23] on form "**********" at bounding box center [491, 24] width 850 height 30
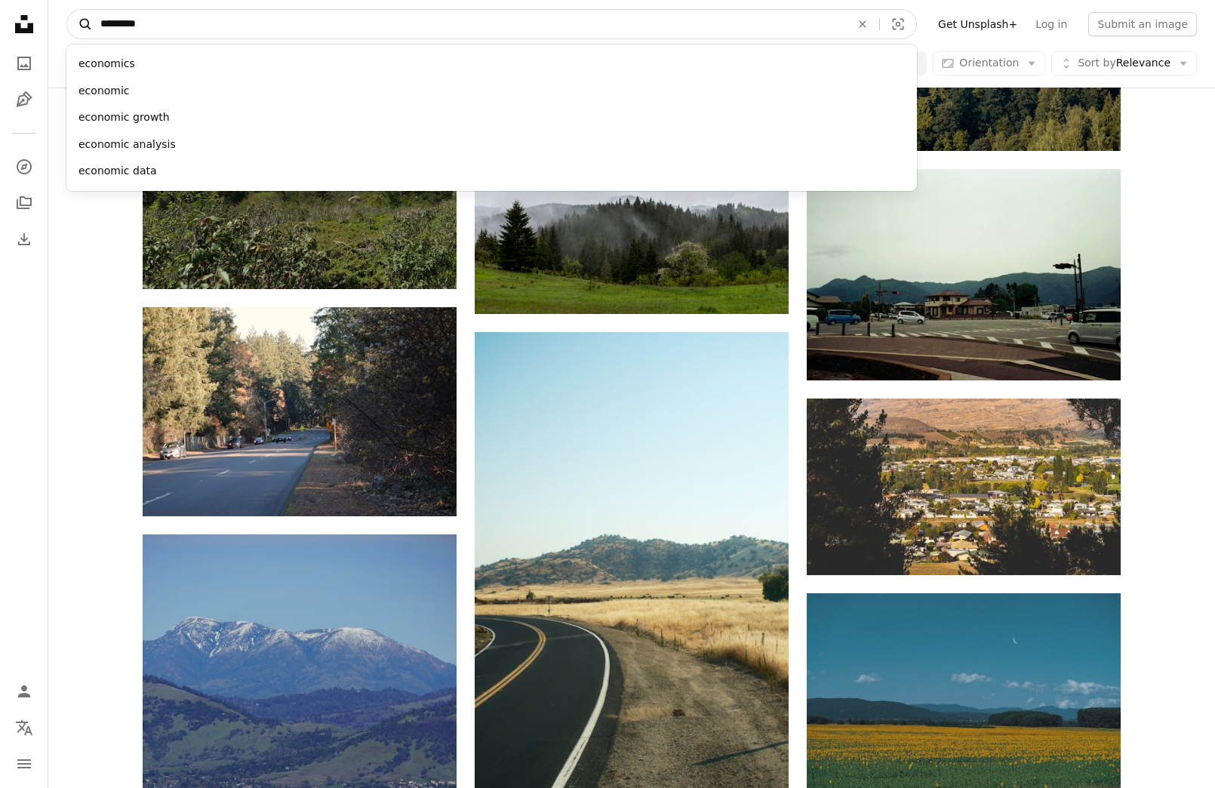
type input "*********"
click at [80, 24] on button "A magnifying glass" at bounding box center [80, 24] width 26 height 29
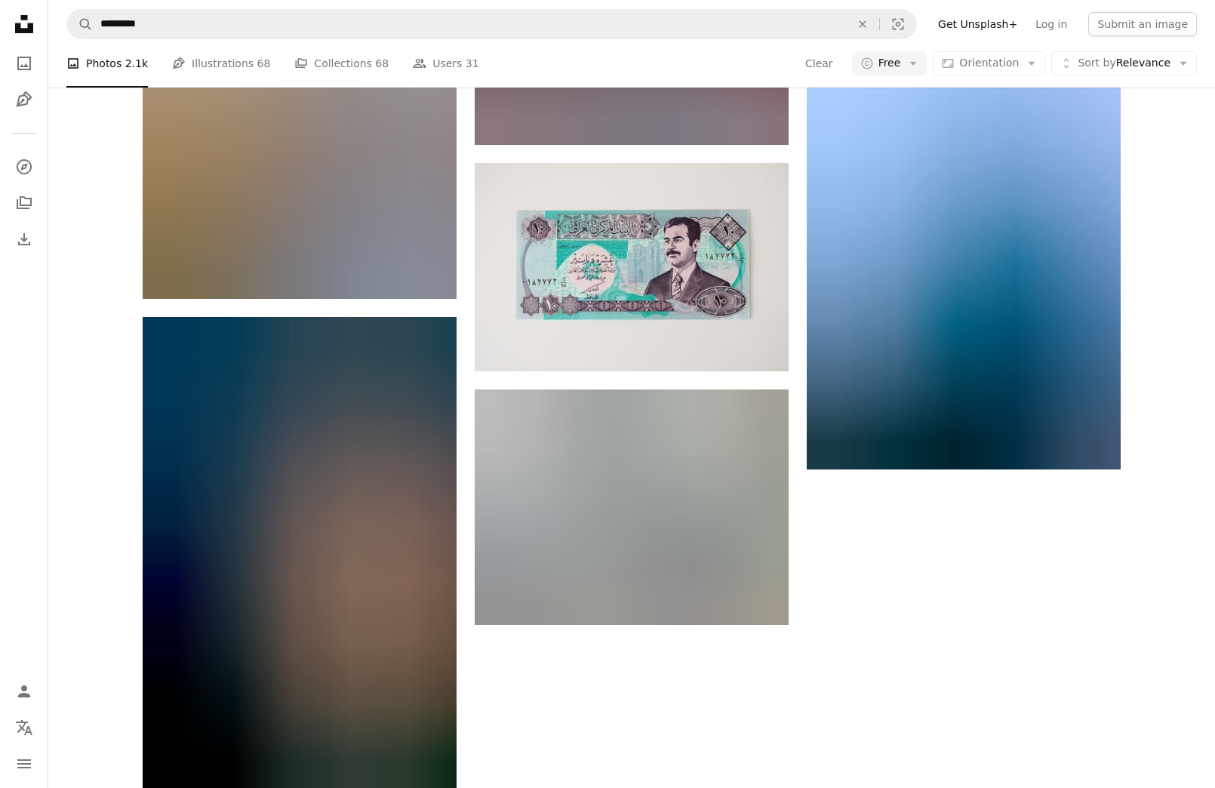
scroll to position [9554, 0]
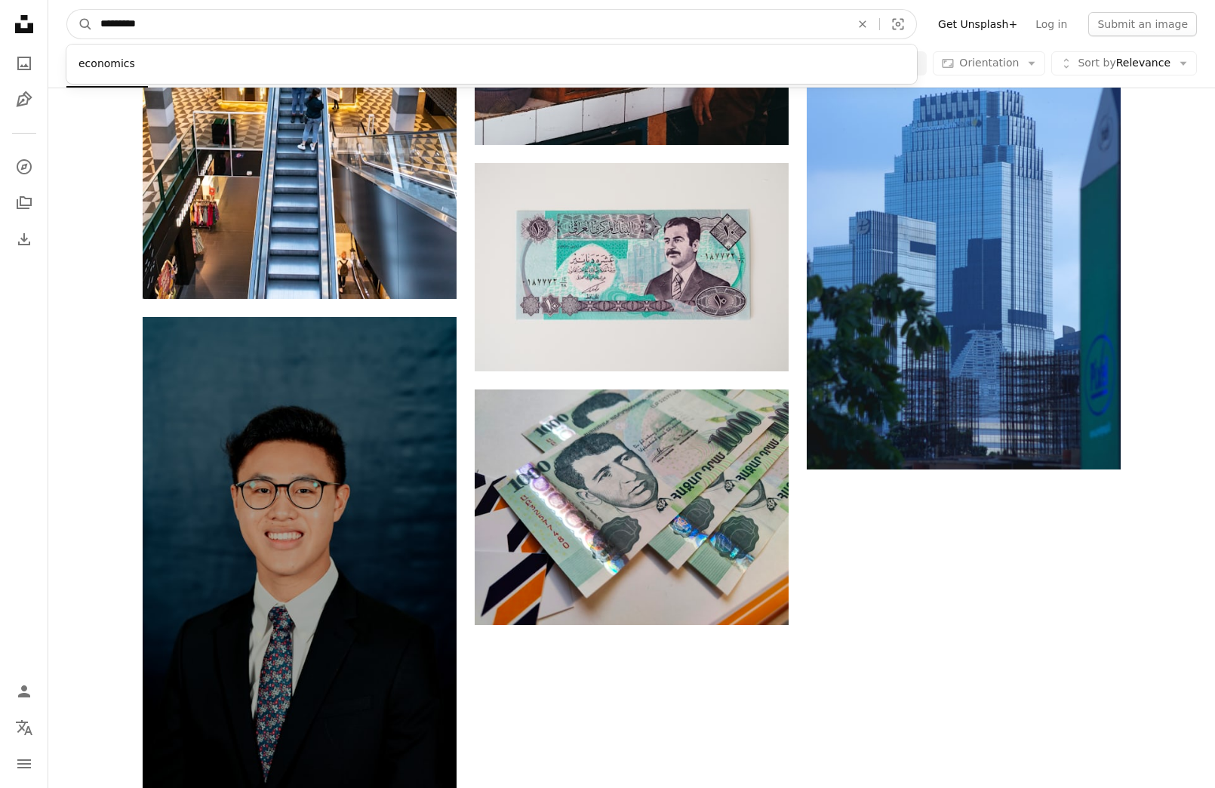
drag, startPoint x: 159, startPoint y: 21, endPoint x: 98, endPoint y: 23, distance: 61.1
click at [98, 23] on input "*********" at bounding box center [469, 24] width 753 height 29
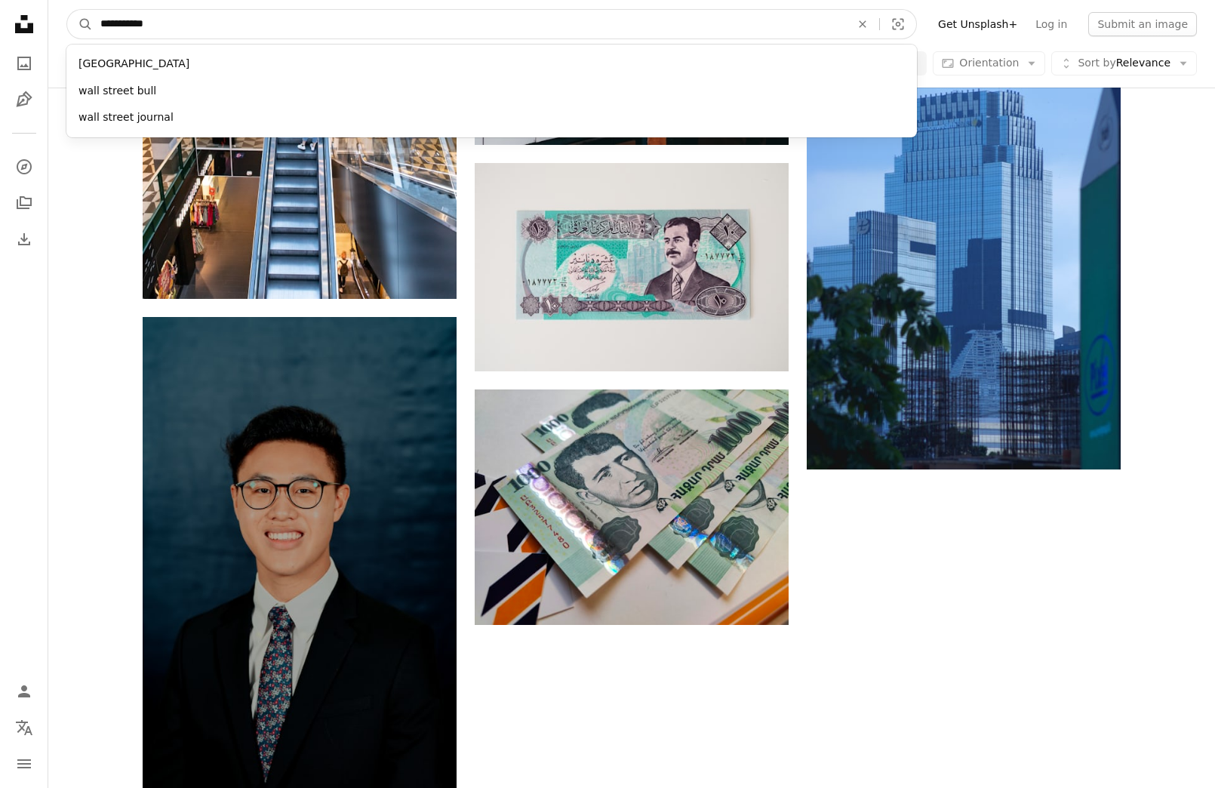
type input "**********"
click at [80, 24] on button "A magnifying glass" at bounding box center [80, 24] width 26 height 29
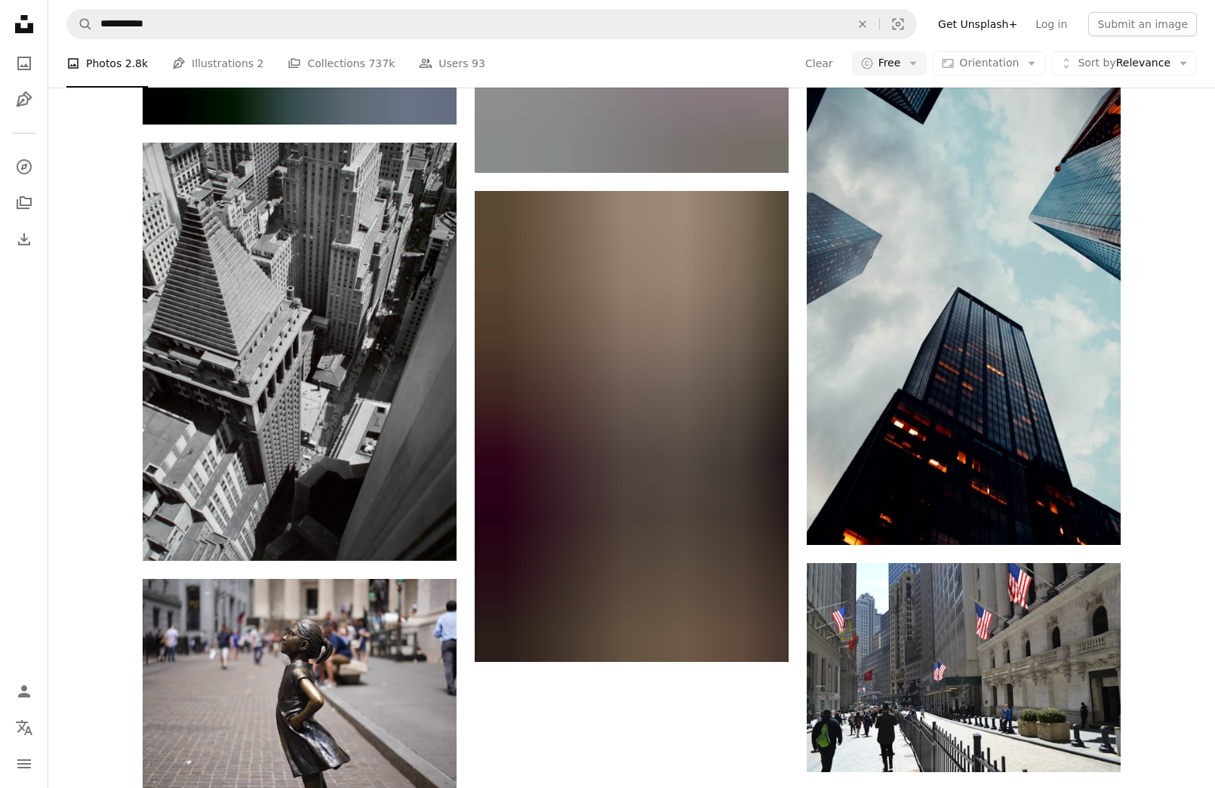
scroll to position [2266, 0]
